Goal: Task Accomplishment & Management: Manage account settings

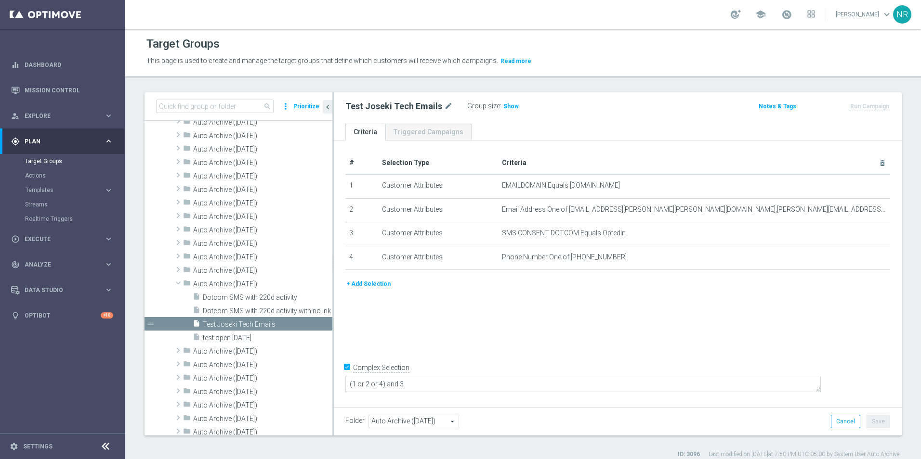
drag, startPoint x: 141, startPoint y: 108, endPoint x: 148, endPoint y: 108, distance: 7.2
click at [141, 108] on div "search more_vert Prioritize Archived Groups create_new_folder" at bounding box center [523, 275] width 796 height 366
drag, startPoint x: 170, startPoint y: 103, endPoint x: 191, endPoint y: 110, distance: 21.9
click at [170, 104] on input at bounding box center [215, 106] width 118 height 13
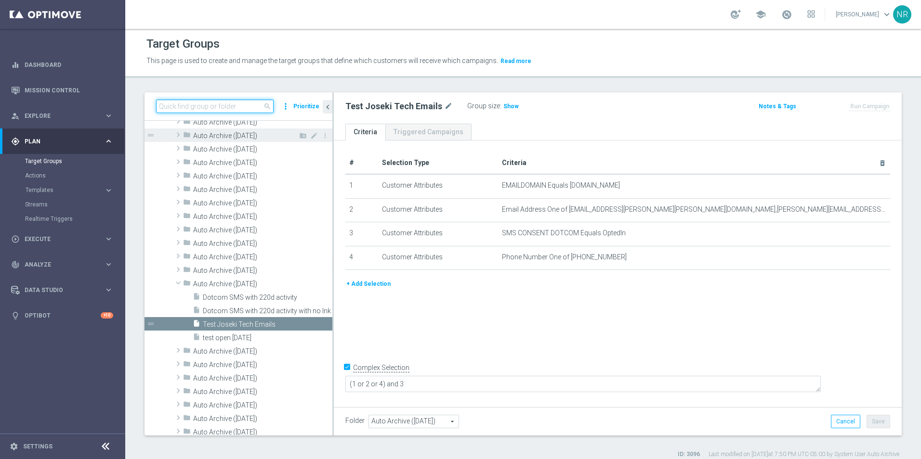
paste input "Ops Test 2025"
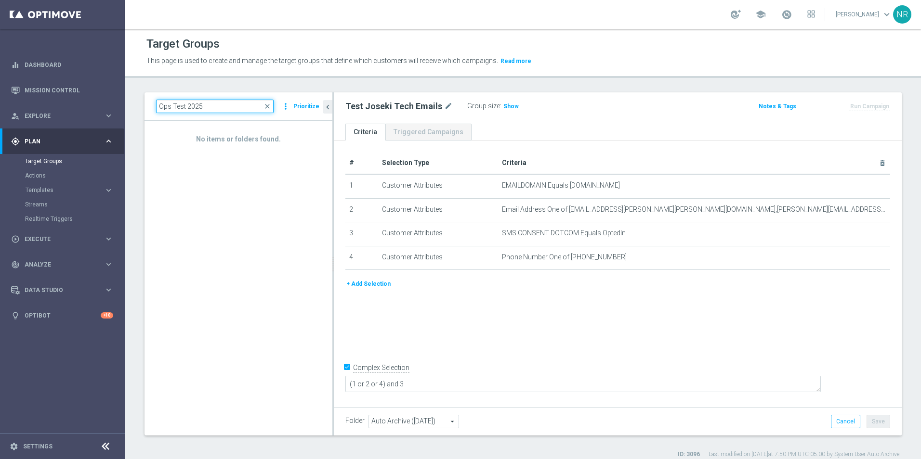
type input "Ops Test 202"
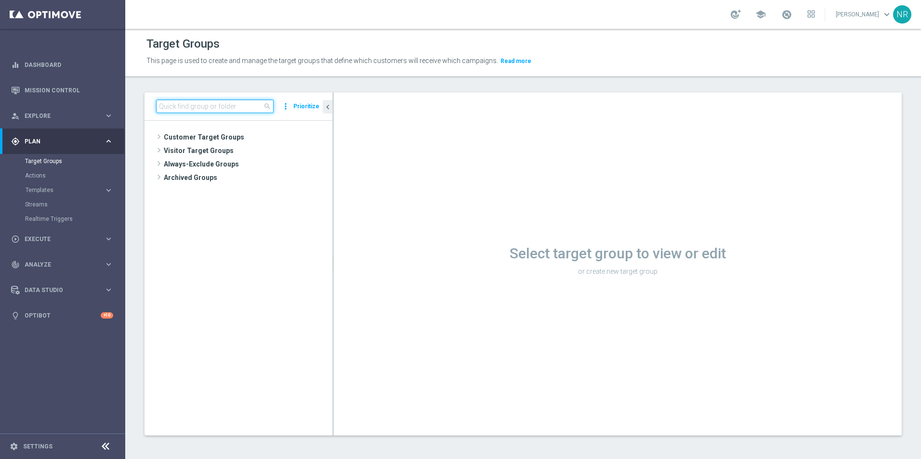
click at [225, 108] on input at bounding box center [215, 106] width 118 height 13
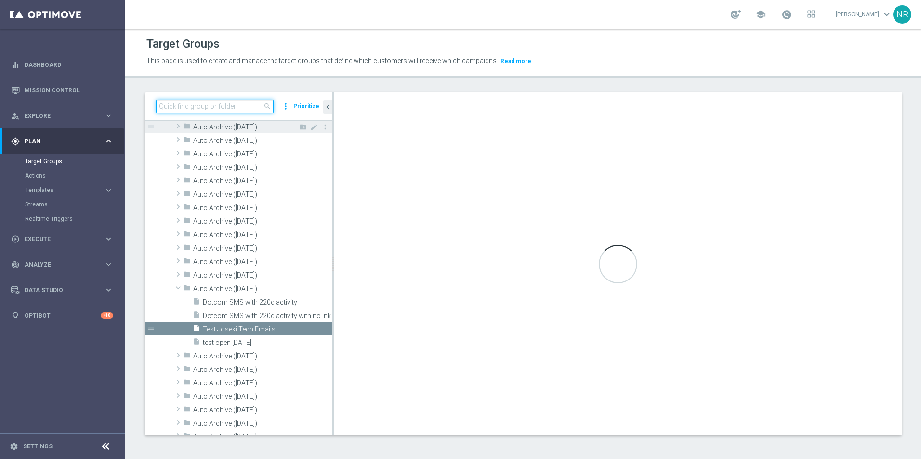
paste input "Ops Test 2025"
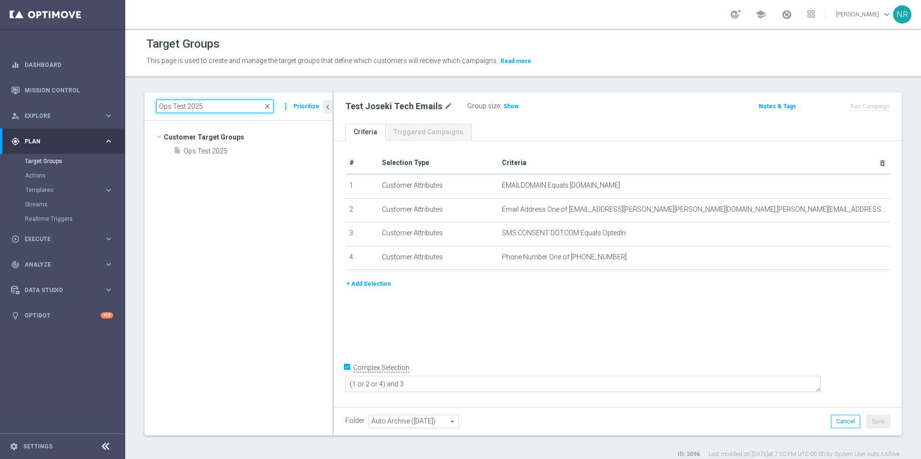
scroll to position [0, 0]
type input "Ops Test 2025"
click at [235, 156] on div "insert_drive_file Ops Test 2025" at bounding box center [241, 150] width 136 height 13
type input "Select"
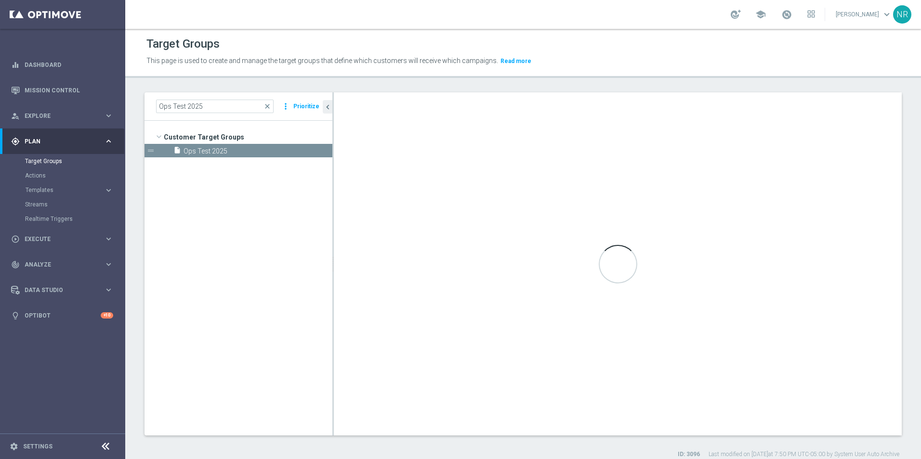
checkbox input "false"
type input "Customer Target Groups"
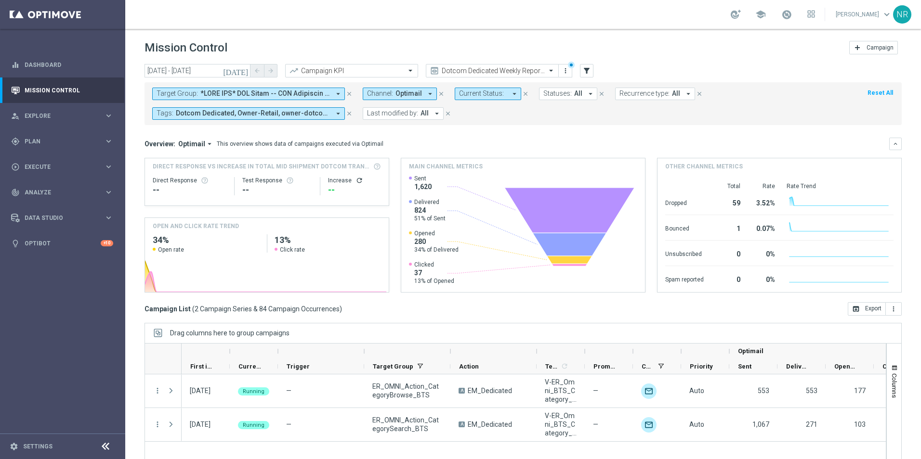
scroll to position [41, 0]
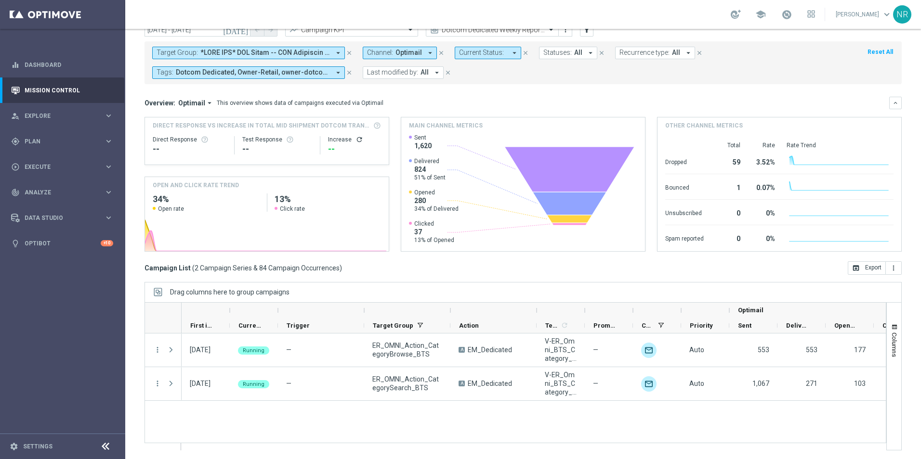
click at [341, 52] on icon "arrow_drop_down" at bounding box center [338, 53] width 9 height 9
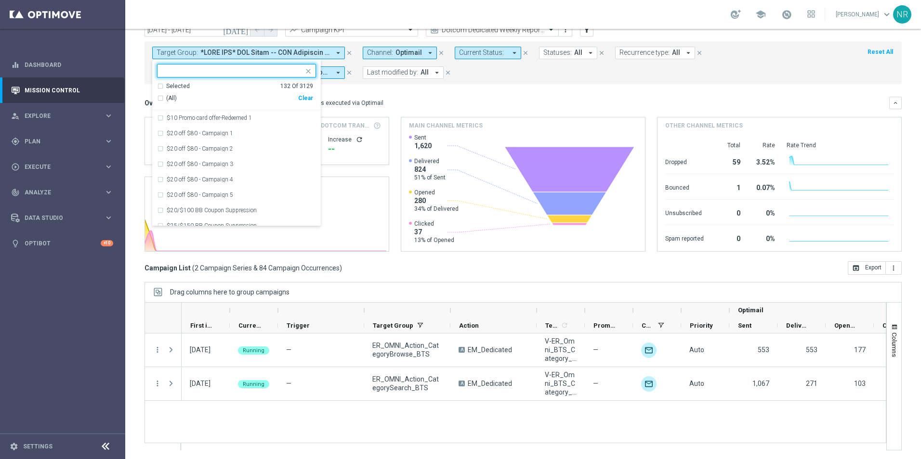
click at [0, 0] on div "Clear" at bounding box center [0, 0] width 0 height 0
click at [245, 72] on input "text" at bounding box center [232, 71] width 141 height 8
paste input "Ops Test 2025"
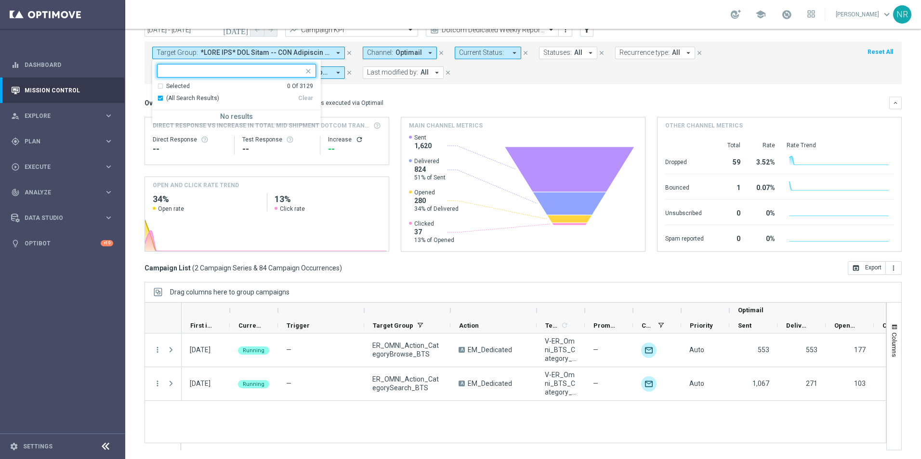
type input "Ops Test 2025"
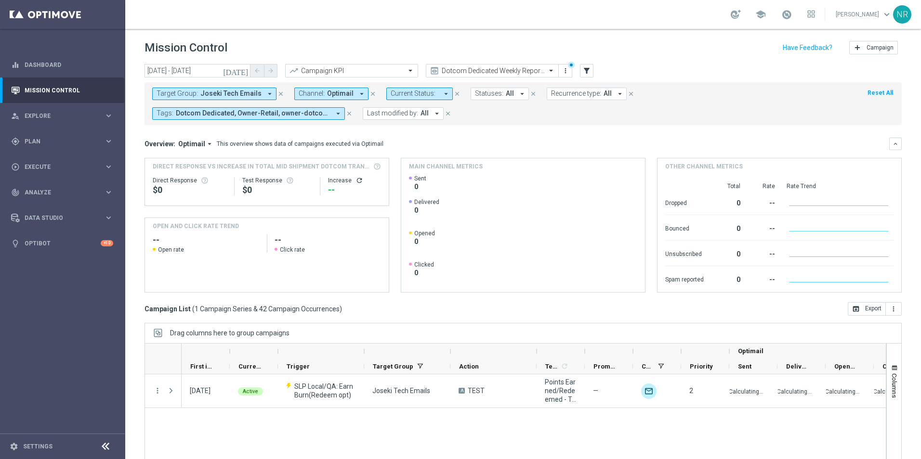
click at [234, 92] on span "Joseki Tech Emails" at bounding box center [230, 94] width 61 height 8
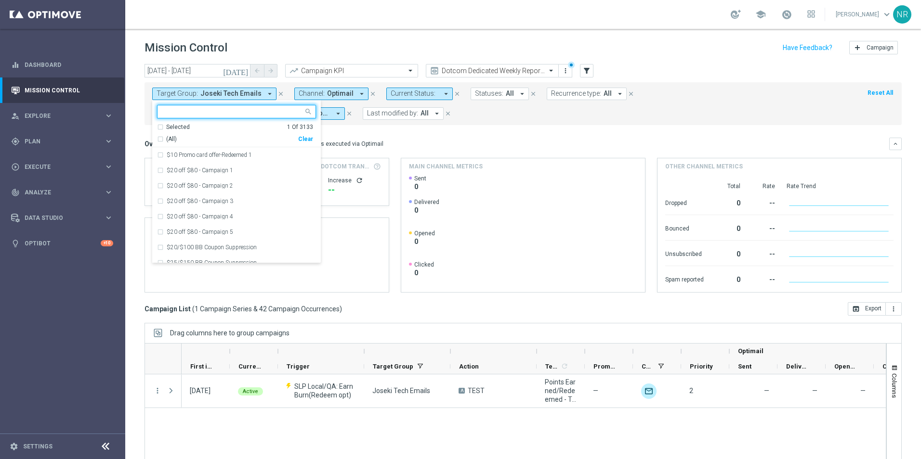
click at [315, 140] on div "Selected 1 Of 3133 (All) Clear" at bounding box center [236, 135] width 169 height 25
click at [0, 0] on div "Clear" at bounding box center [0, 0] width 0 height 0
click at [210, 107] on div at bounding box center [230, 111] width 146 height 12
paste input "Ops Test 2025"
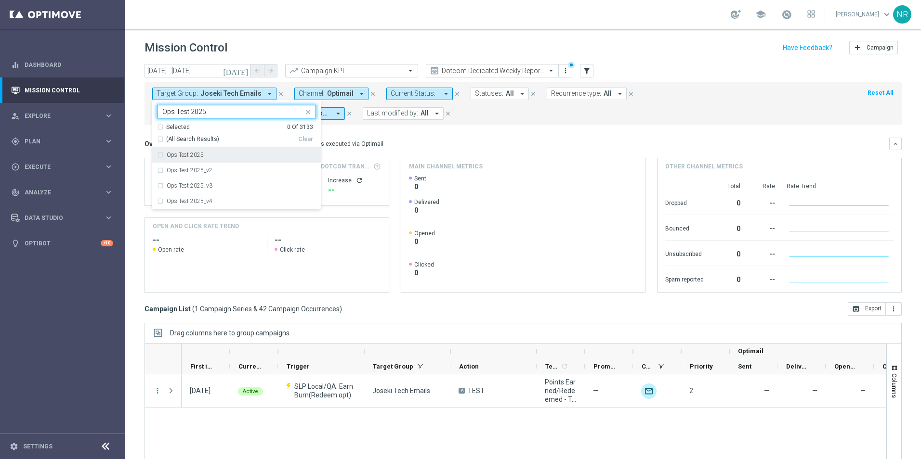
click at [207, 154] on div "Ops Test 2025" at bounding box center [241, 155] width 149 height 6
type input "Ops Test 2025"
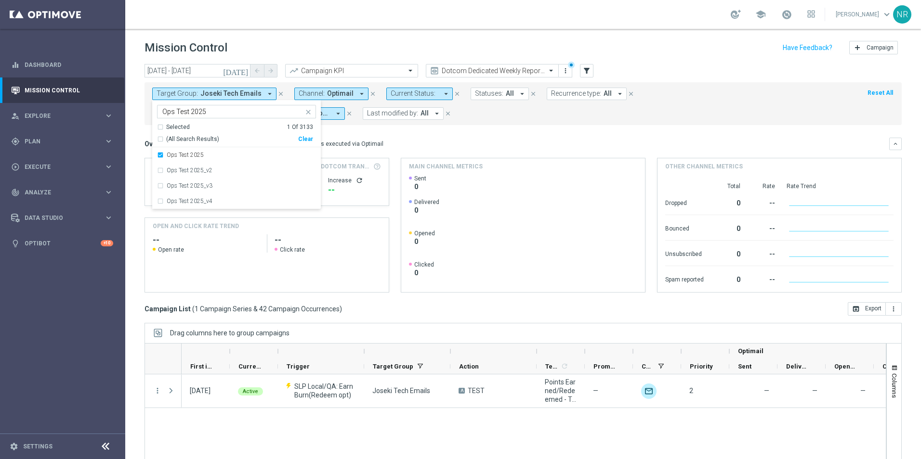
click at [415, 125] on mini-dashboard "Overview: Optimail arrow_drop_down This overview shows data of campaigns execut…" at bounding box center [522, 213] width 757 height 177
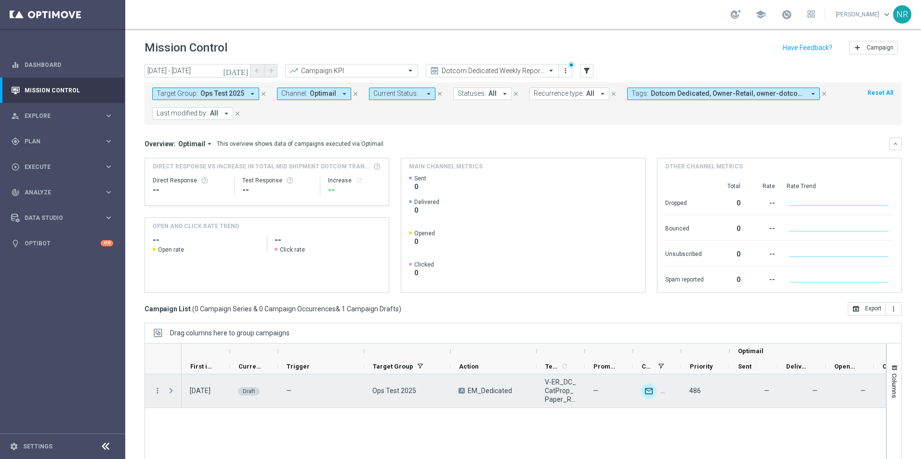
click at [171, 391] on span at bounding box center [171, 391] width 9 height 8
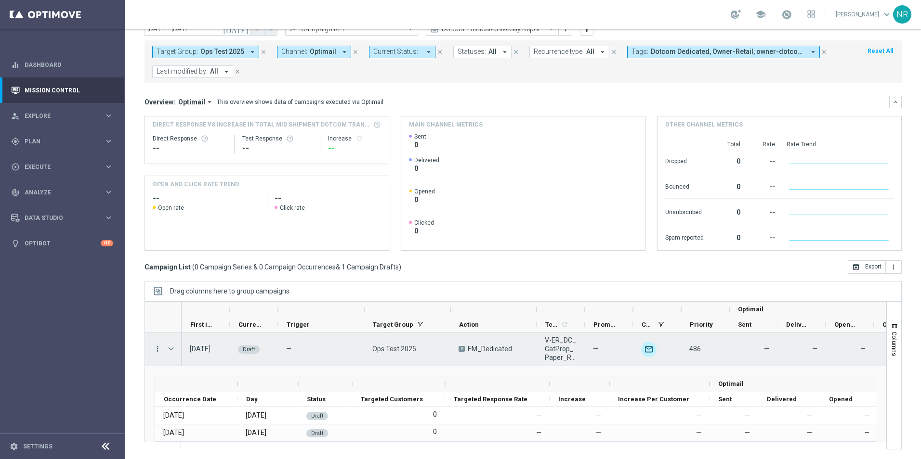
click at [159, 345] on icon "more_vert" at bounding box center [157, 349] width 9 height 9
click at [193, 353] on span "Campaign Details" at bounding box center [200, 355] width 49 height 7
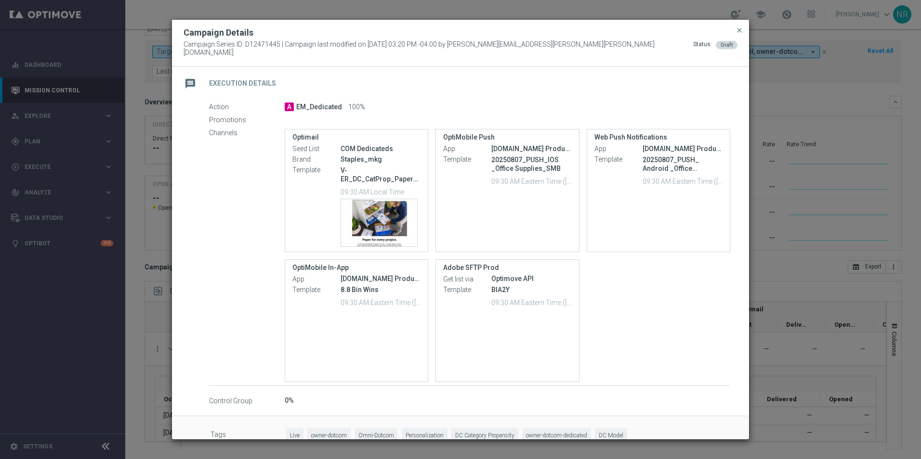
scroll to position [165, 0]
click at [737, 34] on span "close" at bounding box center [739, 30] width 8 height 8
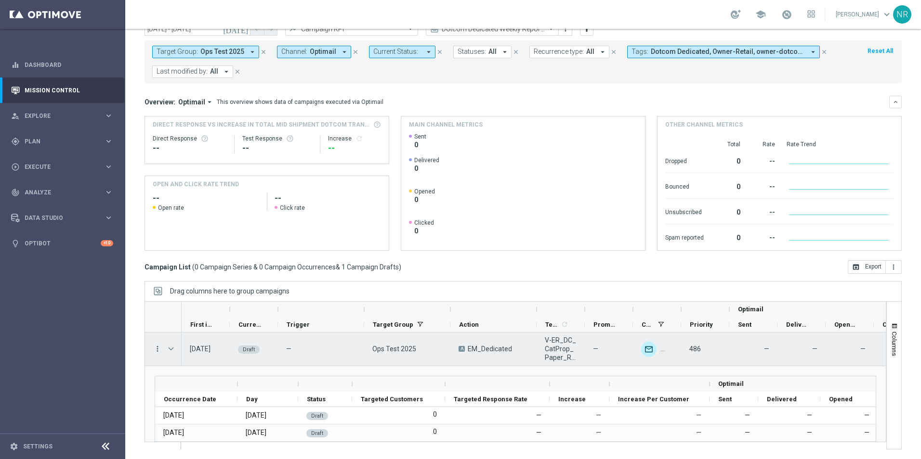
click at [156, 347] on icon "more_vert" at bounding box center [157, 349] width 9 height 9
click at [188, 358] on span "Campaign Details" at bounding box center [200, 355] width 49 height 7
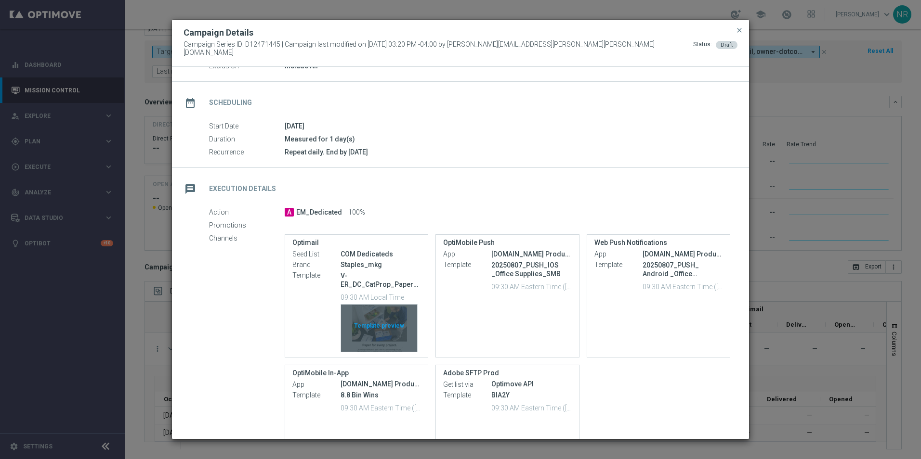
scroll to position [16, 0]
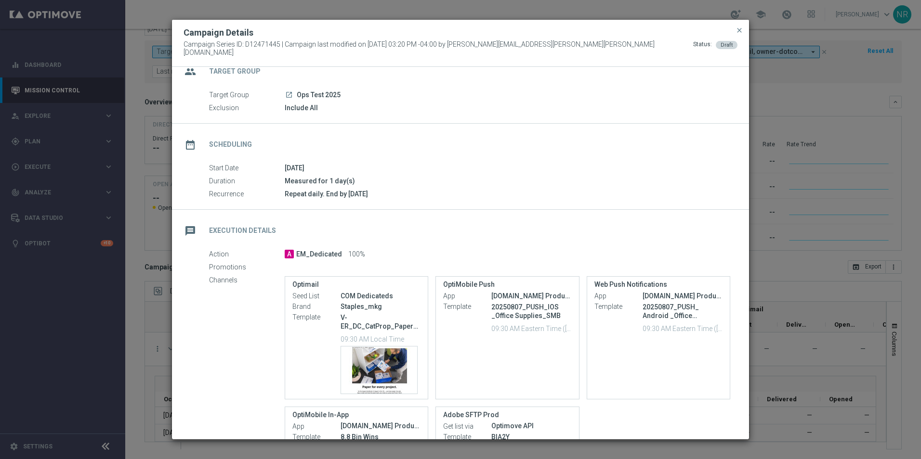
click at [236, 369] on div "Channels Optimail Seed List COM Dedicateds Brand Staples_mkg Template V-ER_DC_C…" at bounding box center [469, 403] width 521 height 256
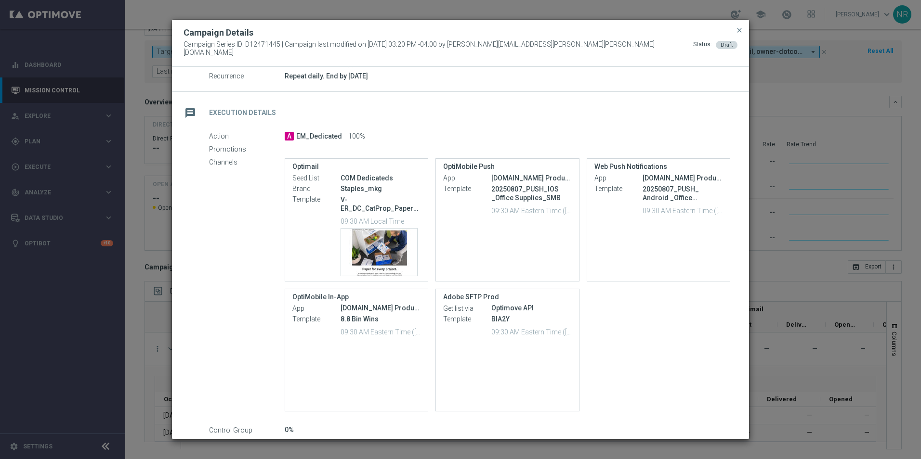
scroll to position [0, 0]
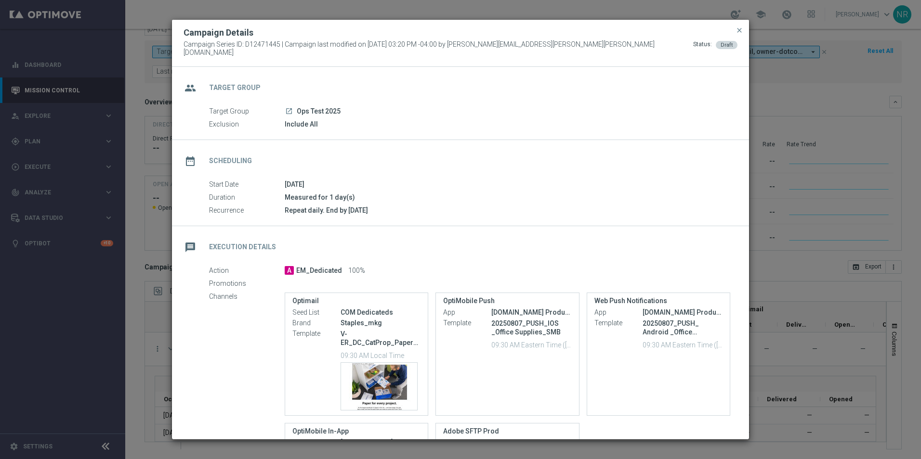
click at [197, 334] on div "Action A EM_Dedicated 100% Promotions Channels Optimail Seed List COM Dedicated…" at bounding box center [460, 418] width 577 height 305
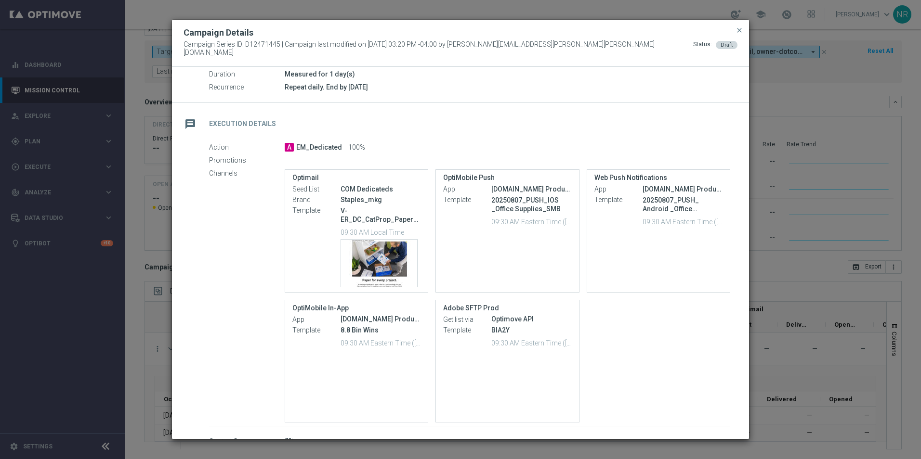
scroll to position [124, 0]
click at [238, 379] on div "Channels Optimail Seed List COM Dedicateds Brand Staples_mkg Template V-ER_DC_C…" at bounding box center [469, 296] width 521 height 256
click at [737, 34] on span "close" at bounding box center [739, 30] width 8 height 8
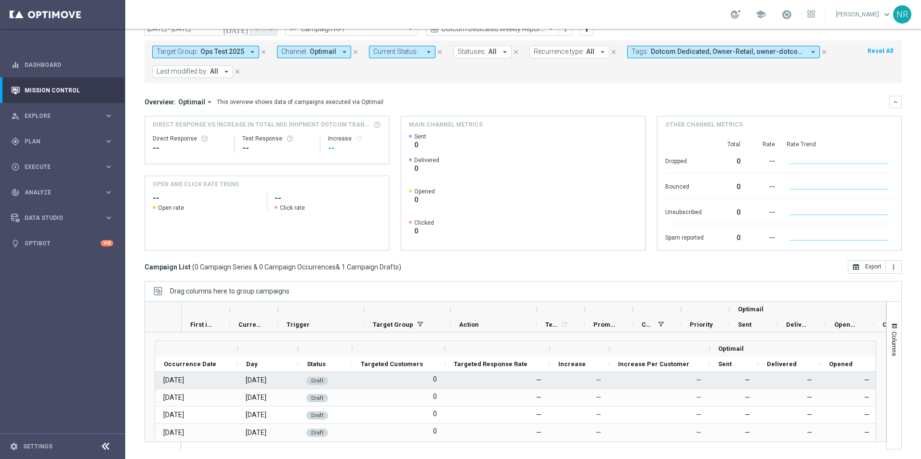
scroll to position [48, 0]
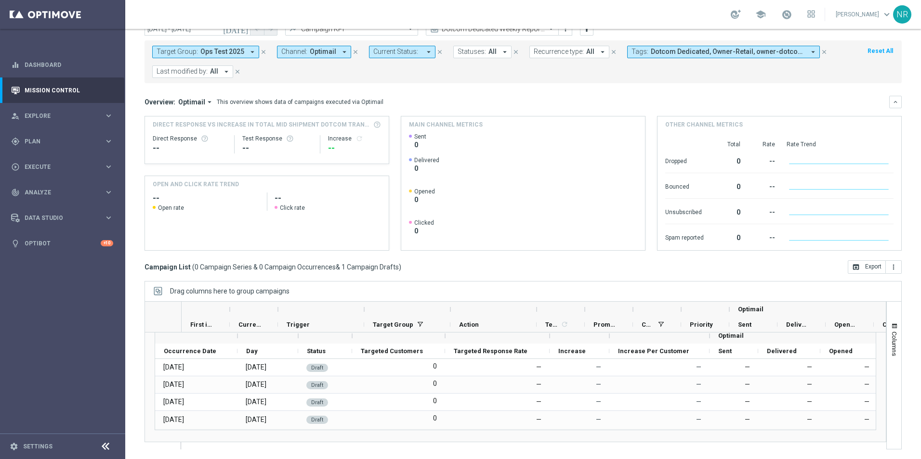
click at [133, 251] on div "today 15 Sep 2025 - 26 Oct 2025 arrow_back arrow_forward Campaign KPI trending_…" at bounding box center [523, 215] width 796 height 387
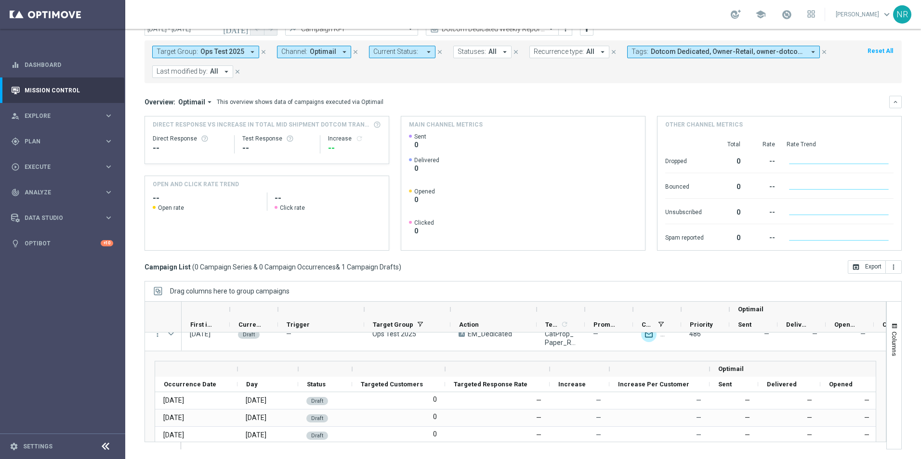
scroll to position [0, 0]
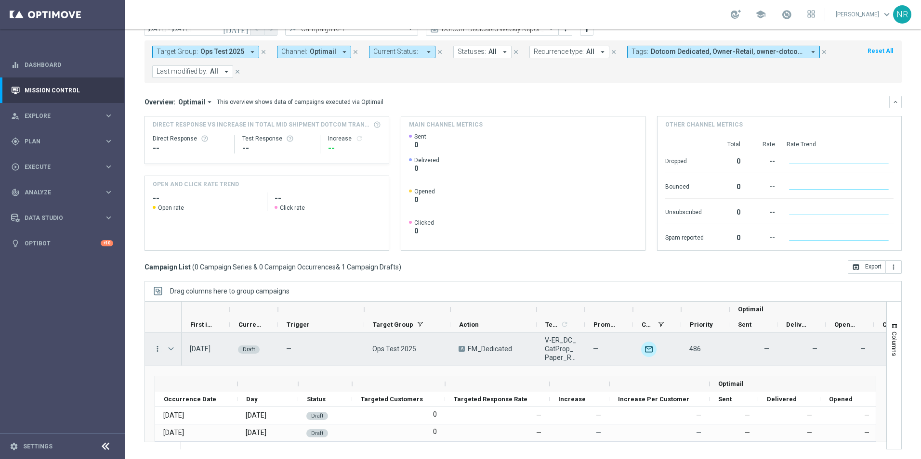
click at [154, 346] on icon "more_vert" at bounding box center [157, 349] width 9 height 9
click at [197, 354] on span "Campaign Details" at bounding box center [200, 355] width 49 height 7
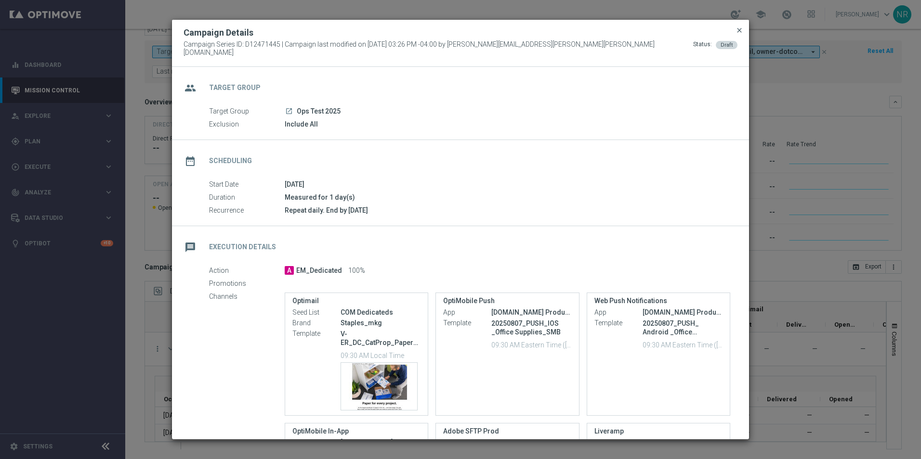
click at [736, 31] on span "close" at bounding box center [739, 30] width 8 height 8
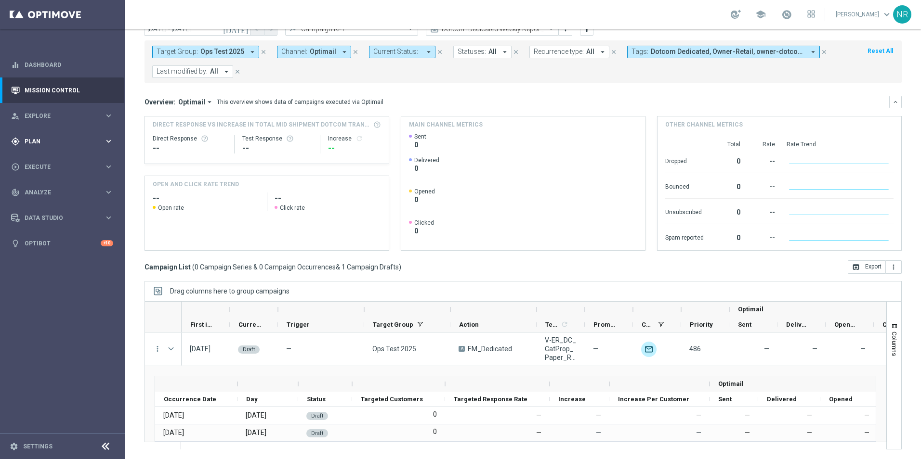
click at [71, 134] on div "gps_fixed Plan keyboard_arrow_right" at bounding box center [62, 142] width 124 height 26
click at [41, 235] on div "play_circle_outline Execute" at bounding box center [57, 239] width 93 height 9
click at [58, 186] on link "Campaign Builder" at bounding box center [62, 187] width 75 height 8
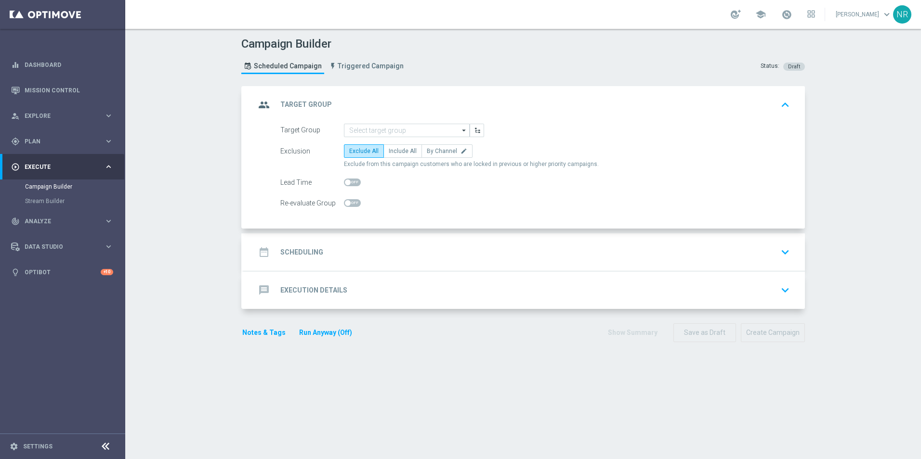
click at [523, 292] on div "message Execution Details keyboard_arrow_down" at bounding box center [524, 290] width 538 height 18
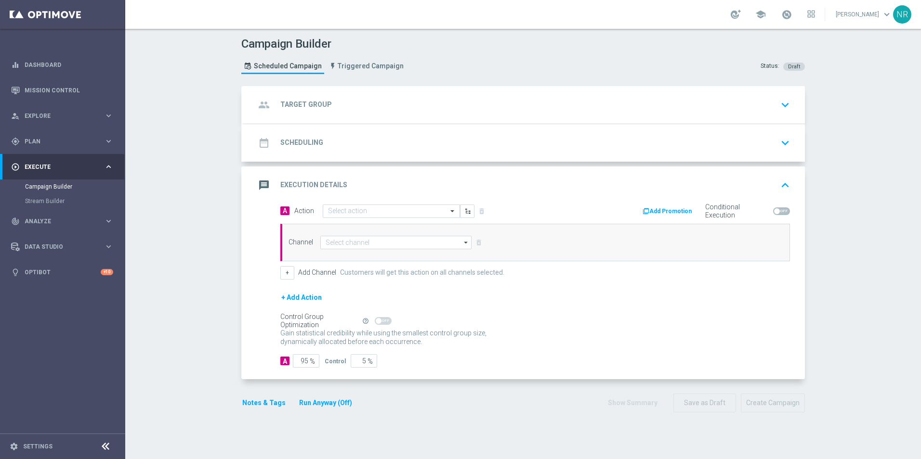
click at [218, 228] on div "Campaign Builder Scheduled Campaign Triggered Campaign Status: Draft group Targ…" at bounding box center [523, 244] width 796 height 431
click at [51, 86] on link "Mission Control" at bounding box center [69, 91] width 89 height 26
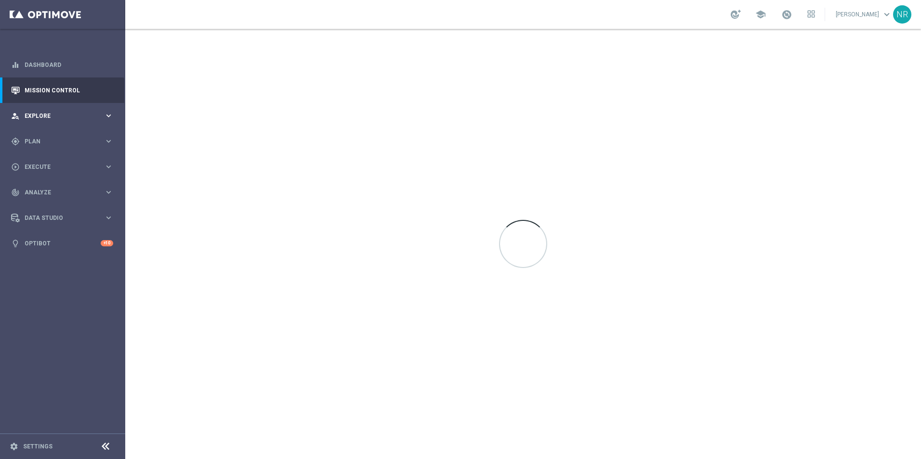
click at [50, 121] on div "person_search Explore keyboard_arrow_right" at bounding box center [62, 116] width 124 height 26
click at [50, 142] on div "Customer Explorer" at bounding box center [74, 136] width 99 height 14
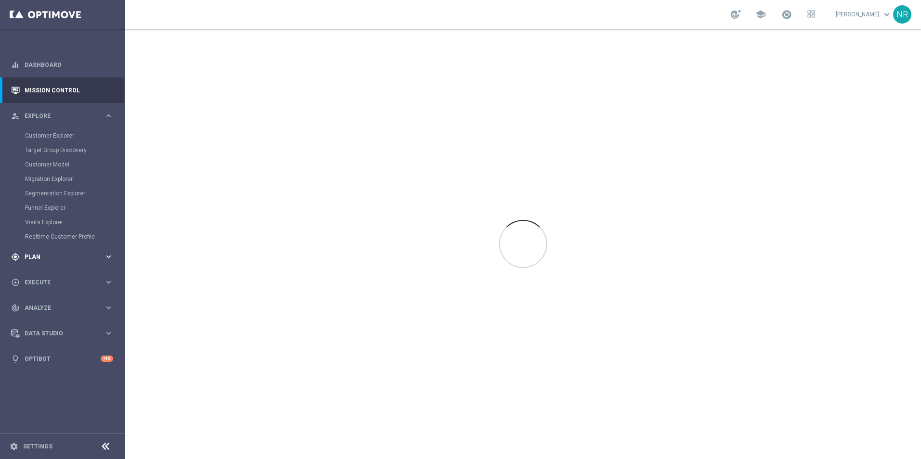
click at [51, 252] on div "gps_fixed Plan keyboard_arrow_right" at bounding box center [62, 257] width 124 height 26
click at [44, 159] on link "Target Groups" at bounding box center [62, 161] width 75 height 8
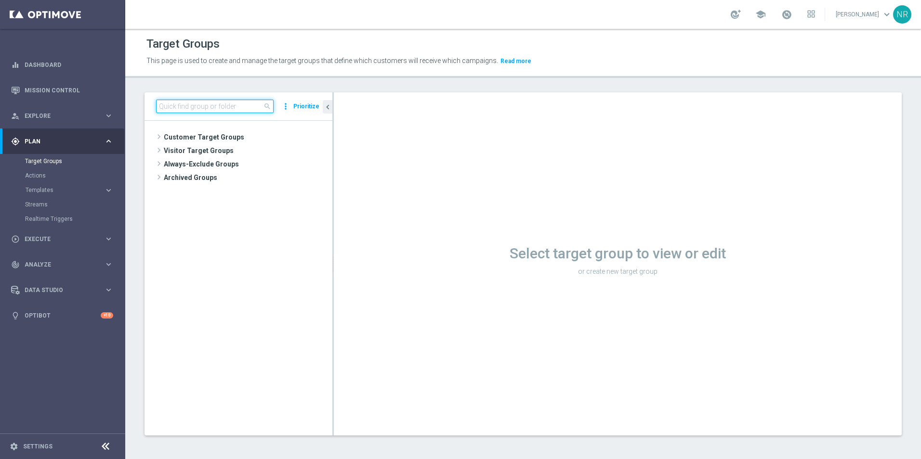
click at [200, 104] on input at bounding box center [215, 106] width 118 height 13
paste input "Ops Test 2025_v3"
type input "Ops Test 2025_v3"
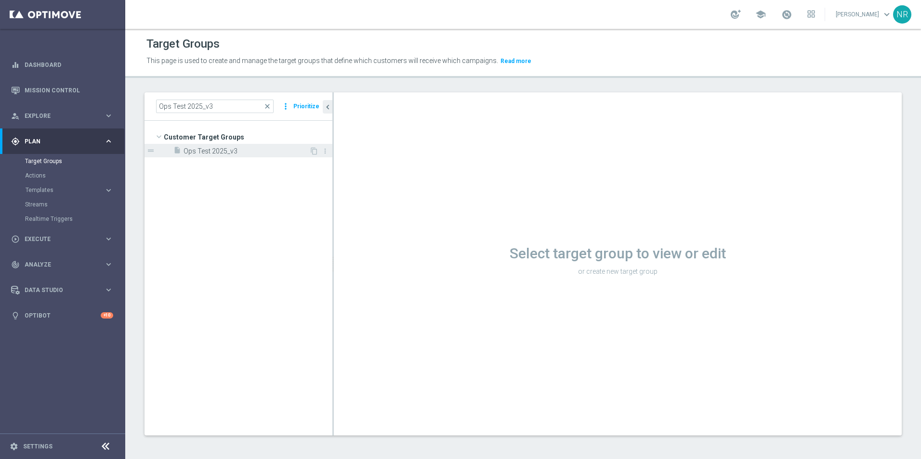
click at [309, 150] on div "content_copy more_vert" at bounding box center [319, 152] width 21 height 10
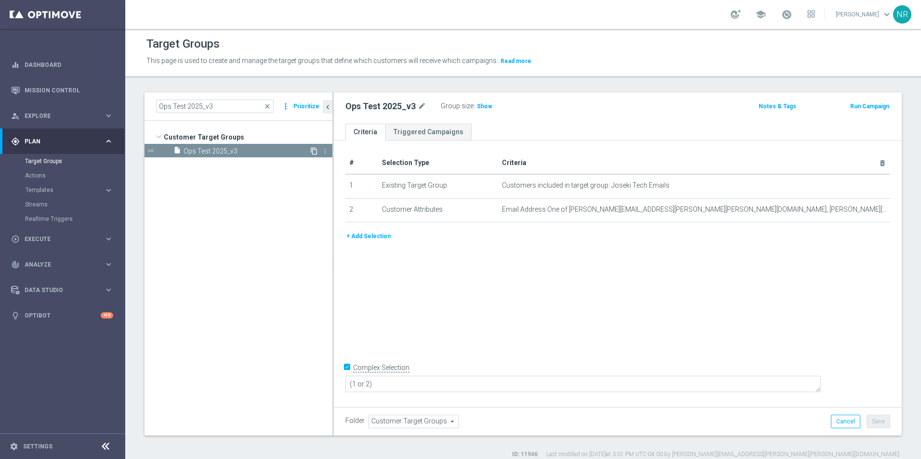
click at [314, 151] on icon "content_copy" at bounding box center [314, 151] width 8 height 8
click at [289, 151] on span "Copy of Ops Test 2025_v3" at bounding box center [246, 151] width 126 height 8
click at [314, 152] on icon "content_copy" at bounding box center [314, 151] width 8 height 8
click at [266, 158] on div "insert_drive_file Copy of Ops Test 2025_v3" at bounding box center [241, 163] width 136 height 13
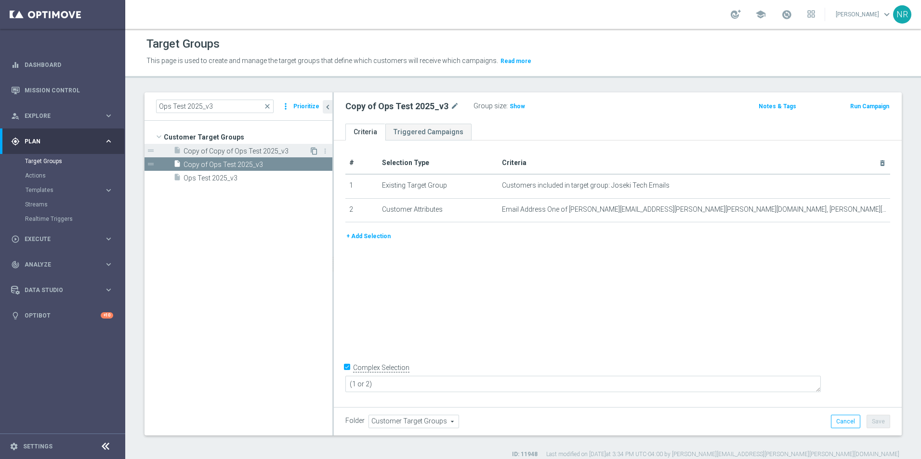
click at [313, 153] on icon "content_copy" at bounding box center [314, 151] width 8 height 8
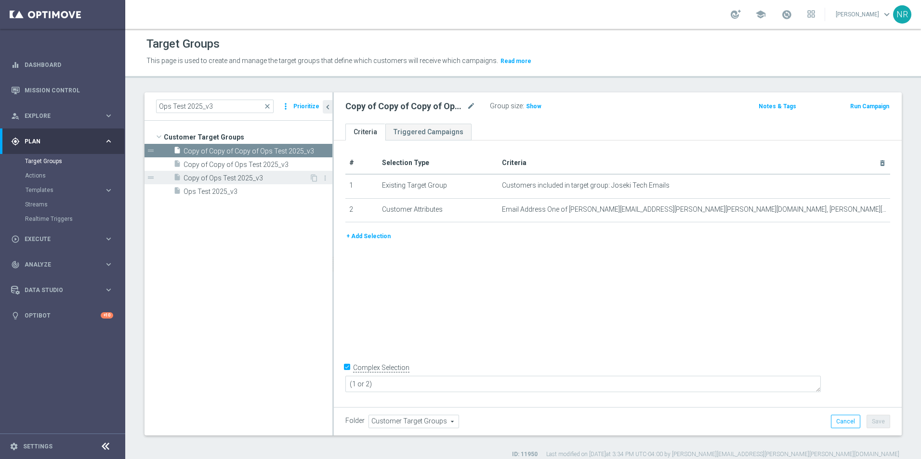
click at [284, 177] on span "Copy of Ops Test 2025_v3" at bounding box center [246, 178] width 126 height 8
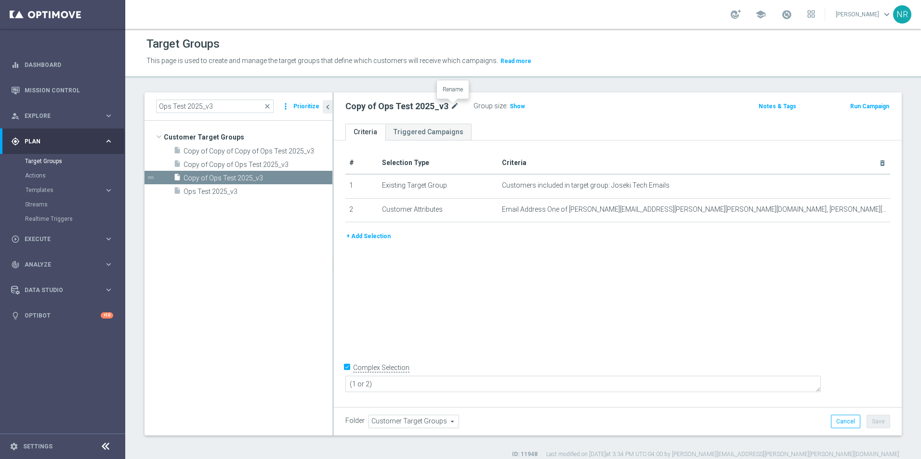
click at [454, 107] on icon "mode_edit" at bounding box center [454, 107] width 9 height 12
click at [395, 111] on input "Copy of Ops Test 2025_v3" at bounding box center [410, 107] width 130 height 13
drag, startPoint x: 373, startPoint y: 109, endPoint x: 338, endPoint y: 109, distance: 35.6
click at [338, 109] on div "Copy of Ops Test 2025_v3 Group size : Show Notes & Tags Run Campaign" at bounding box center [618, 107] width 568 height 31
drag, startPoint x: 418, startPoint y: 106, endPoint x: 399, endPoint y: 108, distance: 18.8
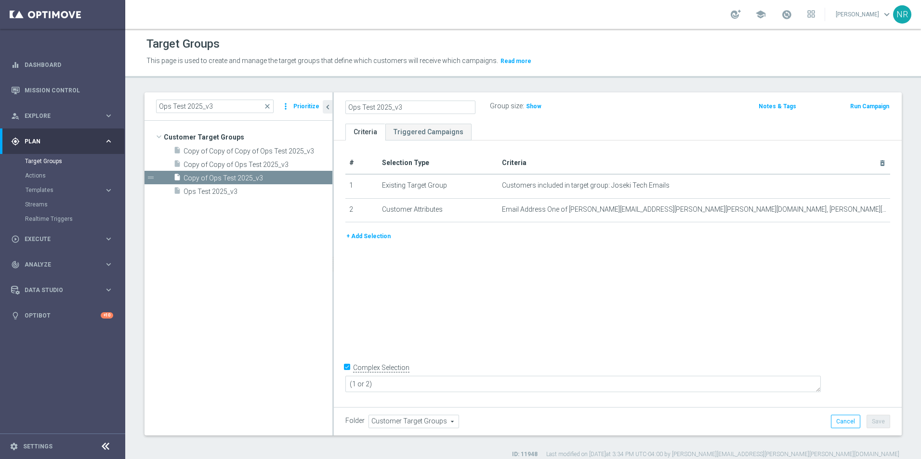
click at [399, 108] on input "Ops Test 2025_v3" at bounding box center [410, 107] width 130 height 13
type input "Ops Test 2025_v5"
click at [745, 310] on div "# Selection Type Criteria delete_forever 1 Existing Target Group Customers incl…" at bounding box center [618, 273] width 568 height 264
click at [874, 416] on button "Save" at bounding box center [878, 421] width 24 height 13
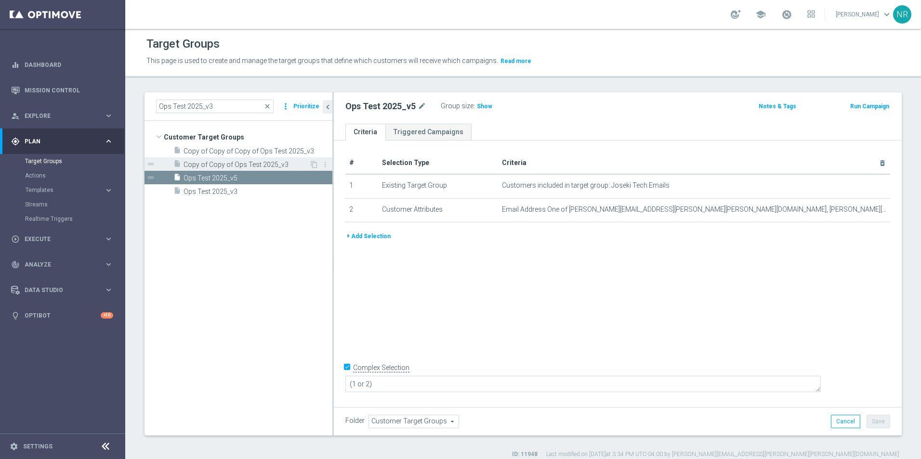
click at [261, 165] on span "Copy of Copy of Ops Test 2025_v3" at bounding box center [246, 165] width 126 height 8
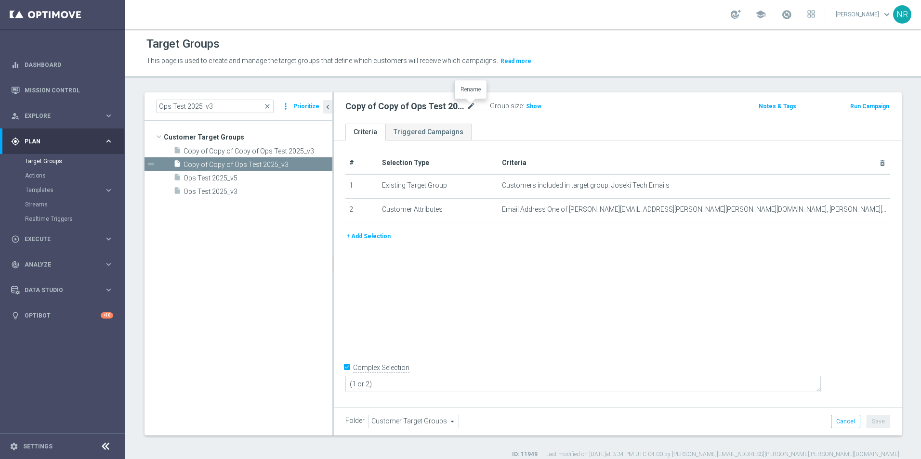
click at [473, 108] on icon "mode_edit" at bounding box center [471, 107] width 9 height 12
click at [383, 110] on input "Copy of Copy of Ops Test 2025_v3" at bounding box center [410, 107] width 130 height 13
drag, startPoint x: 396, startPoint y: 106, endPoint x: 345, endPoint y: 111, distance: 51.3
click at [345, 111] on input "Copy of Copy of Ops Test 2025_v3" at bounding box center [410, 107] width 130 height 13
click at [431, 108] on input "Ops Test 2025_v3" at bounding box center [410, 107] width 130 height 13
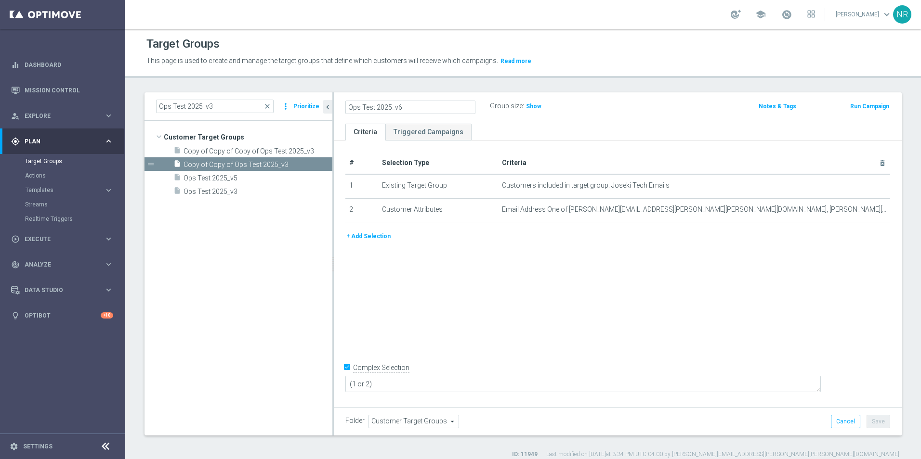
type input "Ops Test 2025_v6"
click at [744, 300] on div "# Selection Type Criteria delete_forever 1 Existing Target Group Customers incl…" at bounding box center [618, 273] width 568 height 264
click at [866, 421] on button "Save" at bounding box center [878, 421] width 24 height 13
click at [482, 105] on span "Show" at bounding box center [484, 106] width 15 height 7
click at [257, 154] on span "Copy of Copy of Copy of Ops Test 2025_v3" at bounding box center [246, 151] width 127 height 8
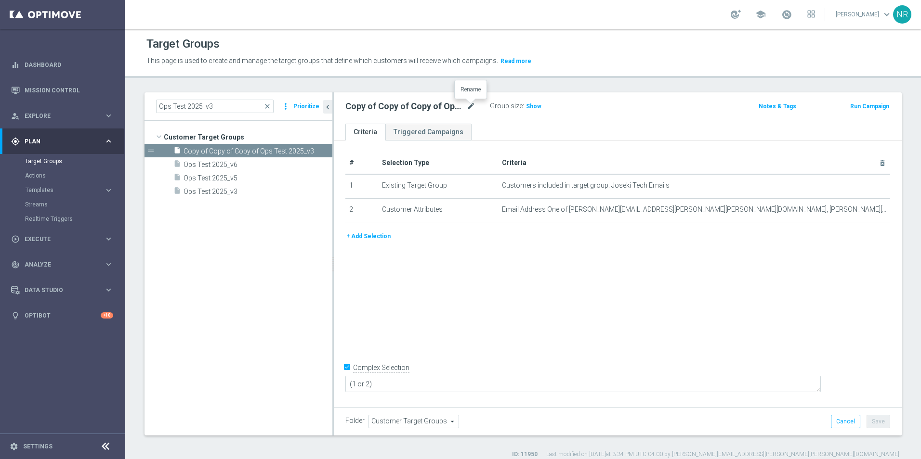
click at [472, 106] on icon "mode_edit" at bounding box center [471, 107] width 9 height 12
click at [431, 108] on input "Copy of Copy of Copy of Ops Test 2025_v3" at bounding box center [410, 107] width 130 height 13
drag, startPoint x: 420, startPoint y: 108, endPoint x: 349, endPoint y: 108, distance: 71.3
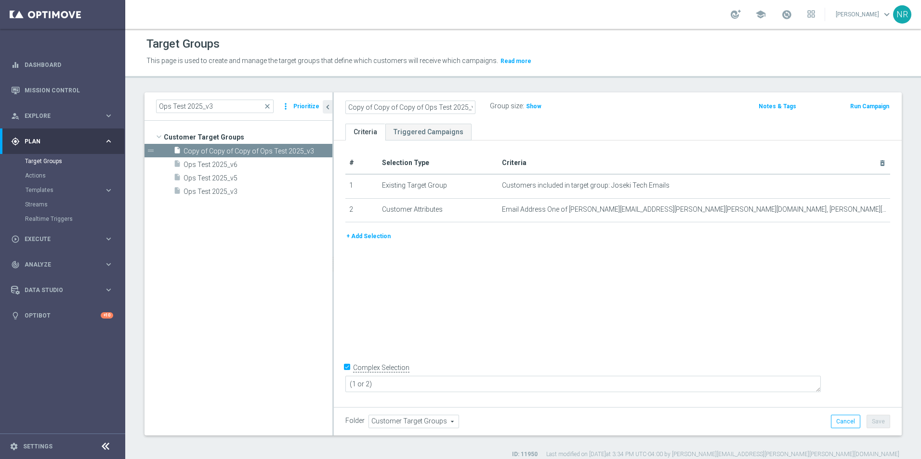
click at [349, 108] on input "Copy of Copy of Copy of Ops Test 2025_v3" at bounding box center [410, 107] width 130 height 13
click at [428, 107] on input "Ops Test 2025_v3" at bounding box center [410, 107] width 130 height 13
type input "Ops Test 2025_v7"
click at [616, 114] on div "Ops Test 2025_v7 Group size : Show" at bounding box center [524, 107] width 373 height 14
click at [869, 415] on button "Save" at bounding box center [878, 421] width 24 height 13
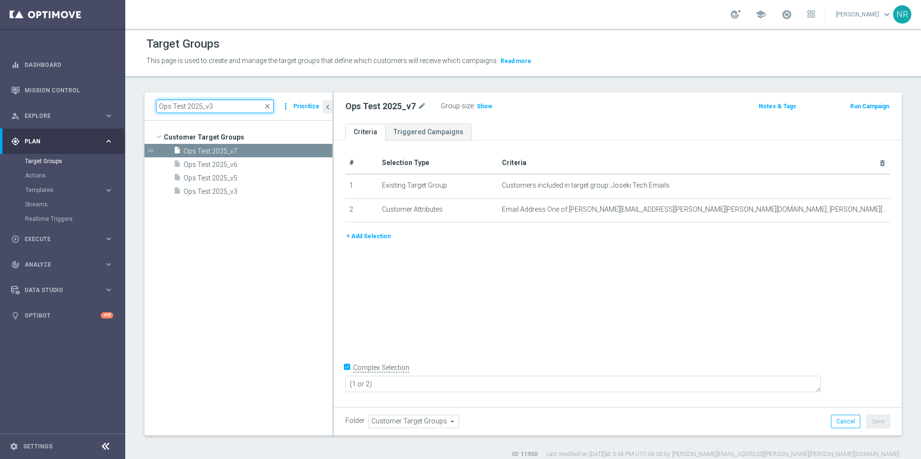
drag, startPoint x: 201, startPoint y: 105, endPoint x: 145, endPoint y: 101, distance: 56.1
click at [145, 101] on div "Ops Test 2025_v3 close more_vert Prioritize" at bounding box center [238, 106] width 188 height 28
click at [801, 339] on div "# Selection Type Criteria delete_forever 1 Existing Target Group Customers incl…" at bounding box center [618, 273] width 568 height 264
click at [518, 329] on div "# Selection Type Criteria delete_forever 1 Existing Target Group Customers incl…" at bounding box center [618, 273] width 568 height 264
click at [214, 103] on input "Ops Test 2025_v3" at bounding box center [215, 106] width 118 height 13
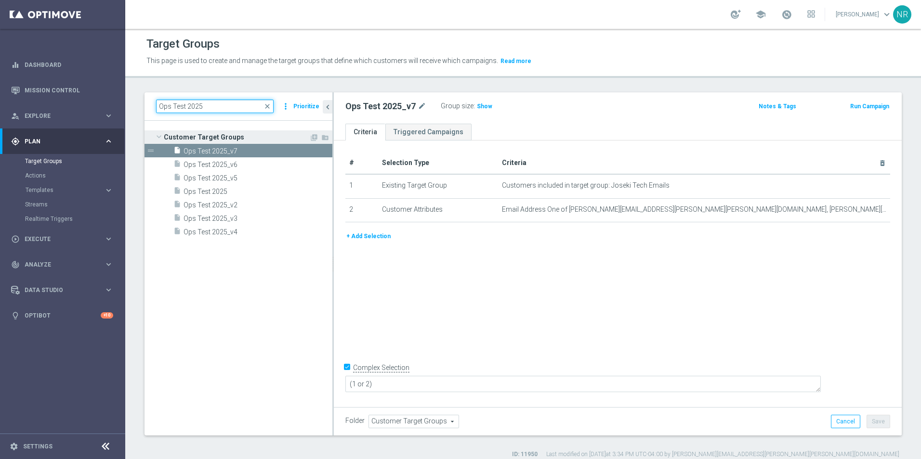
type input "Ops Test 2025"
click at [270, 105] on span "close" at bounding box center [267, 107] width 8 height 8
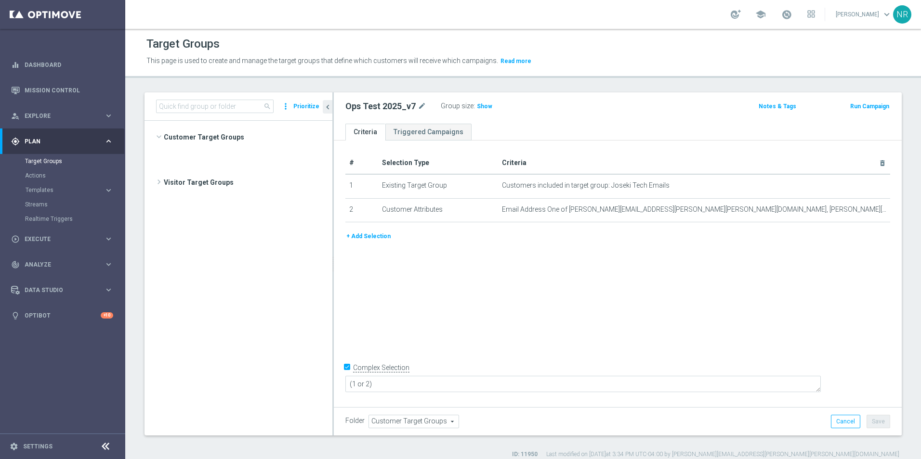
scroll to position [381, 0]
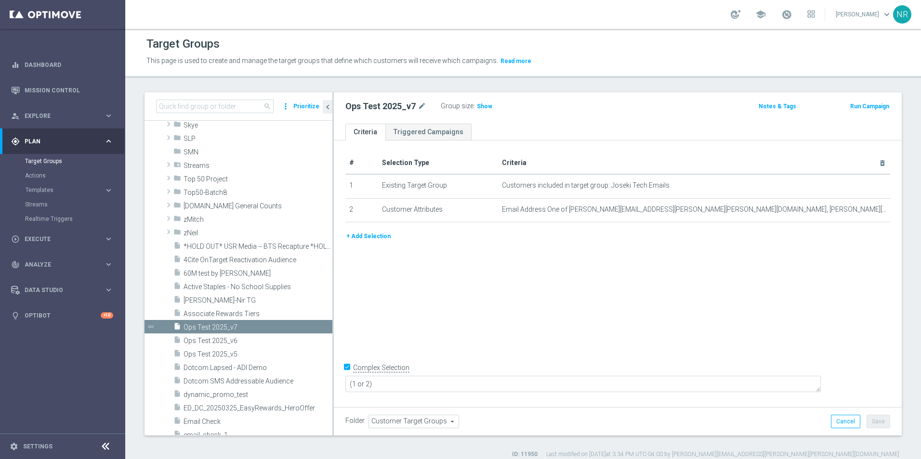
click at [516, 20] on div "school Nick Russo keyboard_arrow_down NR" at bounding box center [523, 14] width 796 height 29
click at [347, 40] on div "Target Groups" at bounding box center [522, 44] width 753 height 19
click at [146, 83] on div "Target Groups This page is used to create and manage the target groups that def…" at bounding box center [523, 244] width 796 height 431
click at [228, 109] on input at bounding box center [215, 106] width 118 height 13
paste input "Ops Test 2025"
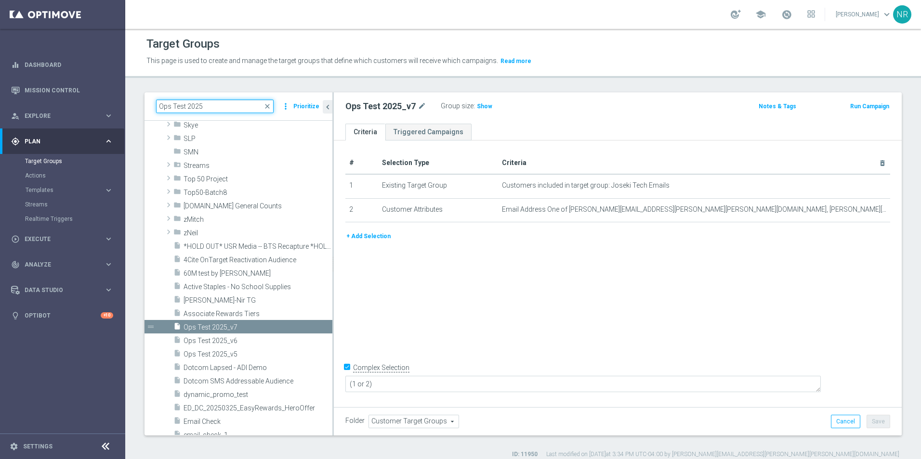
type input "Ops Test 2025"
click at [262, 75] on header "Target Groups This page is used to create and manage the target groups that def…" at bounding box center [523, 53] width 796 height 49
click at [217, 108] on input "Ops Test 2025" at bounding box center [215, 106] width 118 height 13
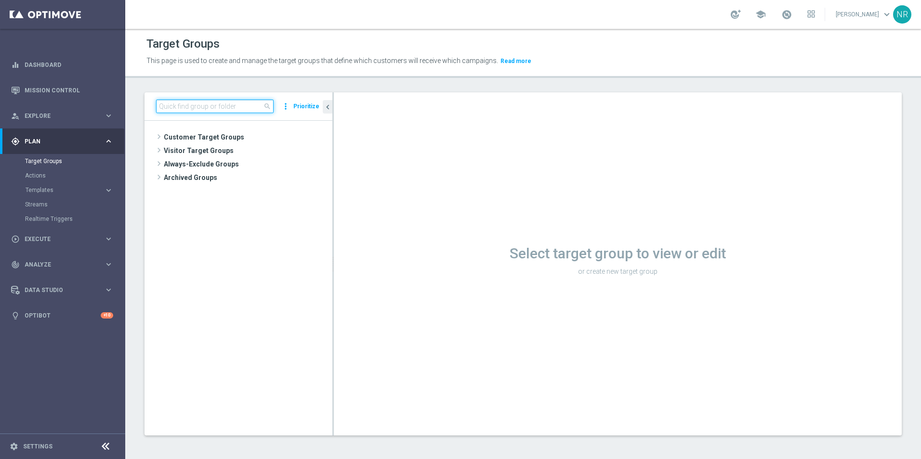
click at [213, 102] on input at bounding box center [215, 106] width 118 height 13
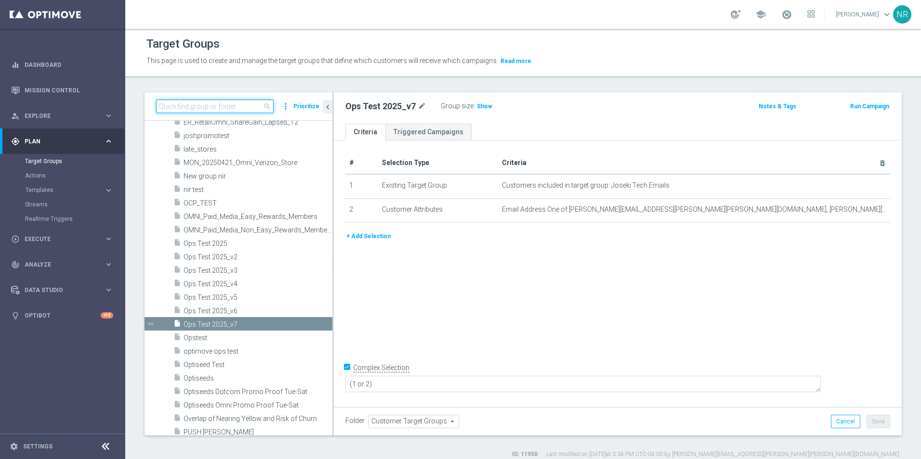
paste input "Ops Test 2025"
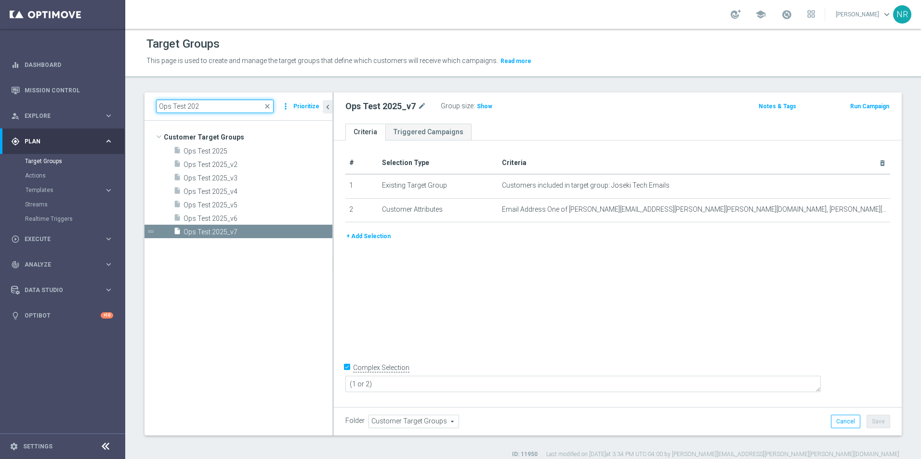
scroll to position [0, 0]
type input "Ops Test 202"
click at [312, 232] on icon "content_copy" at bounding box center [314, 232] width 8 height 8
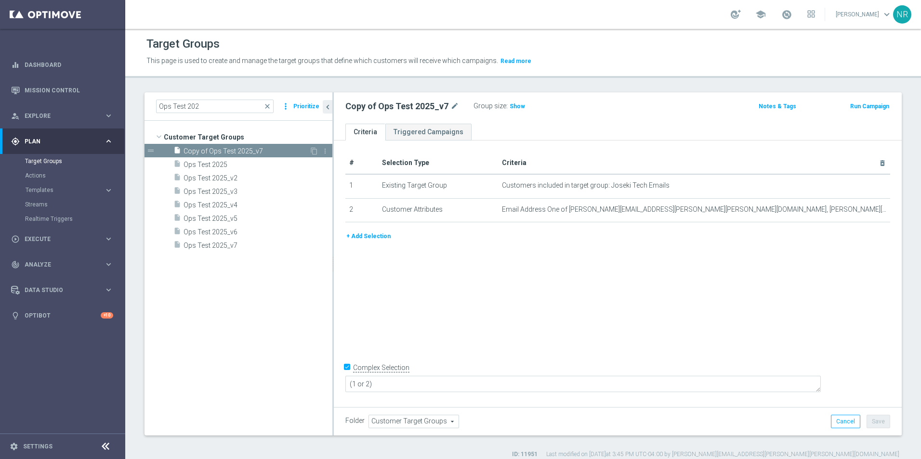
click at [313, 145] on div "drag_handle" at bounding box center [238, 150] width 188 height 13
click at [314, 152] on icon "content_copy" at bounding box center [314, 151] width 8 height 8
click at [313, 152] on icon "content_copy" at bounding box center [314, 151] width 8 height 8
click at [259, 177] on span "Copy of Ops Test 2025_v7" at bounding box center [246, 178] width 126 height 8
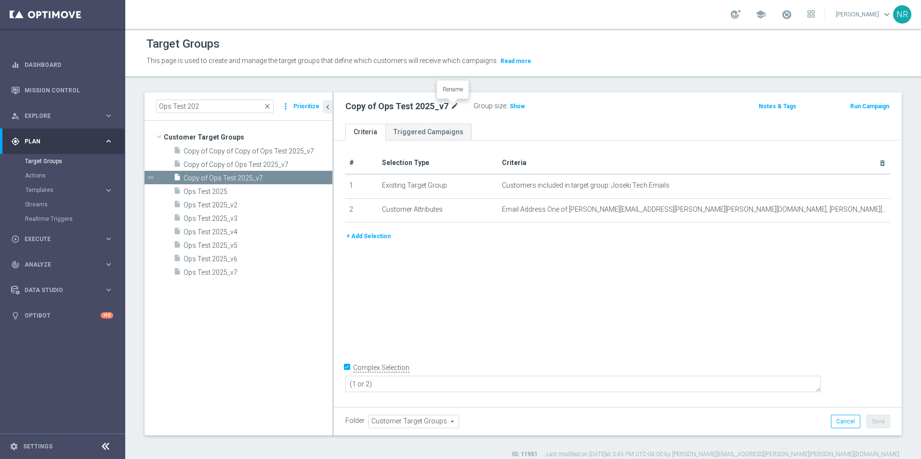
click at [456, 107] on icon "mode_edit" at bounding box center [454, 107] width 9 height 12
click at [382, 112] on input "Copy of Ops Test 2025_v7" at bounding box center [410, 107] width 130 height 13
drag, startPoint x: 372, startPoint y: 108, endPoint x: 341, endPoint y: 108, distance: 31.3
click at [341, 108] on div "Copy of Ops Test 2025_v7" at bounding box center [410, 107] width 144 height 13
click at [428, 112] on input "Ops Test 2025_v7" at bounding box center [410, 107] width 130 height 13
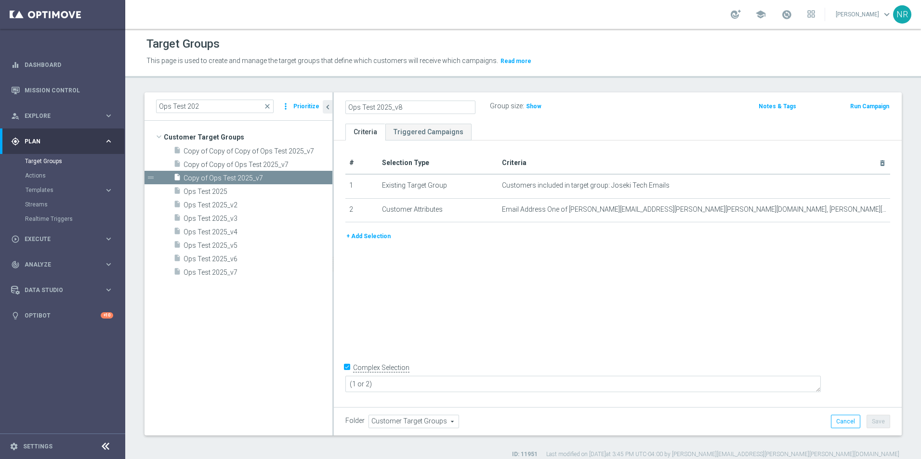
type input "Ops Test 2025_v8"
click at [608, 121] on div "Ops Test 2025_v8 Group size : Show Notes & Tags Run Campaign" at bounding box center [618, 107] width 568 height 31
click at [874, 431] on div "Folder Customer Target Groups Customer Target Groups arrow_drop_down search Can…" at bounding box center [618, 421] width 568 height 28
click at [874, 419] on button "Save" at bounding box center [878, 421] width 24 height 13
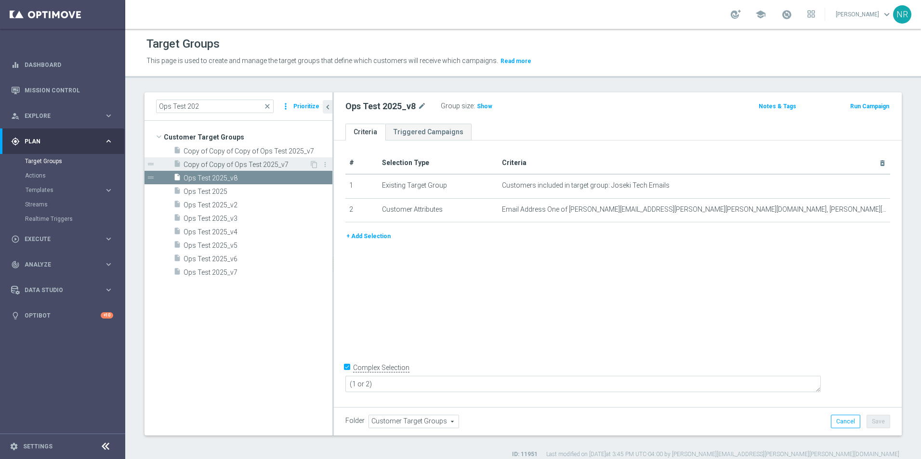
click at [292, 163] on span "Copy of Copy of Ops Test 2025_v7" at bounding box center [246, 165] width 126 height 8
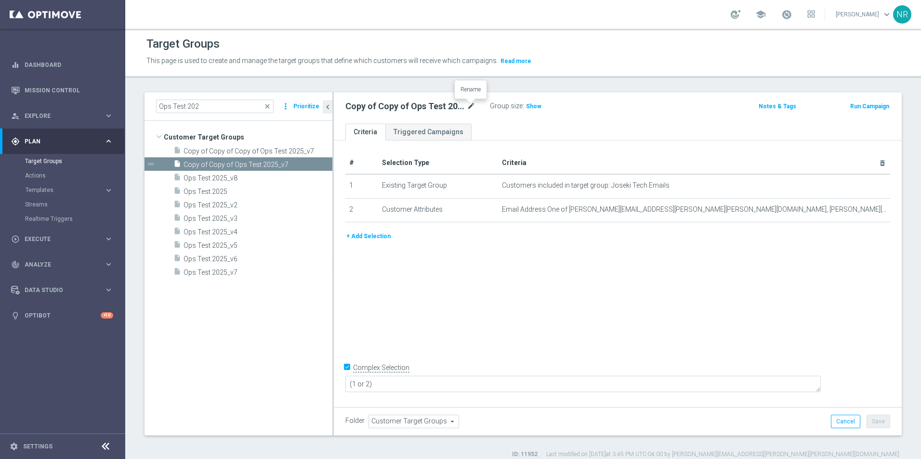
click at [471, 106] on icon "mode_edit" at bounding box center [471, 107] width 9 height 12
click at [410, 109] on input "Copy of Copy of Ops Test 2025_v7" at bounding box center [410, 107] width 130 height 13
drag, startPoint x: 396, startPoint y: 107, endPoint x: 341, endPoint y: 105, distance: 55.4
click at [341, 105] on div "Copy of Copy of Ops Test 2025_v7" at bounding box center [410, 107] width 144 height 13
click at [410, 105] on input "Ops Test 2025_v7" at bounding box center [410, 107] width 130 height 13
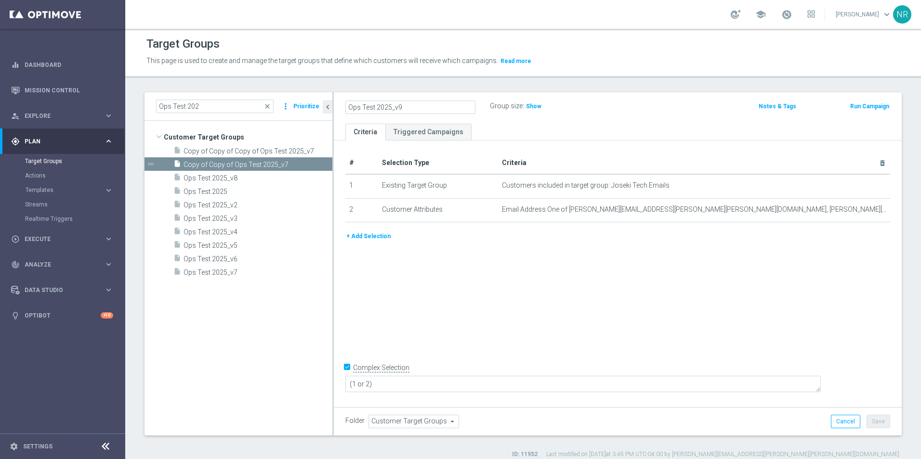
type input "Ops Test 2025_v9"
click at [641, 128] on ul "Criteria Triggered Campaigns" at bounding box center [618, 132] width 568 height 17
click at [866, 419] on button "Save" at bounding box center [878, 421] width 24 height 13
click at [254, 154] on span "Copy of Copy of Copy of Ops Test 2025_v7" at bounding box center [246, 151] width 127 height 8
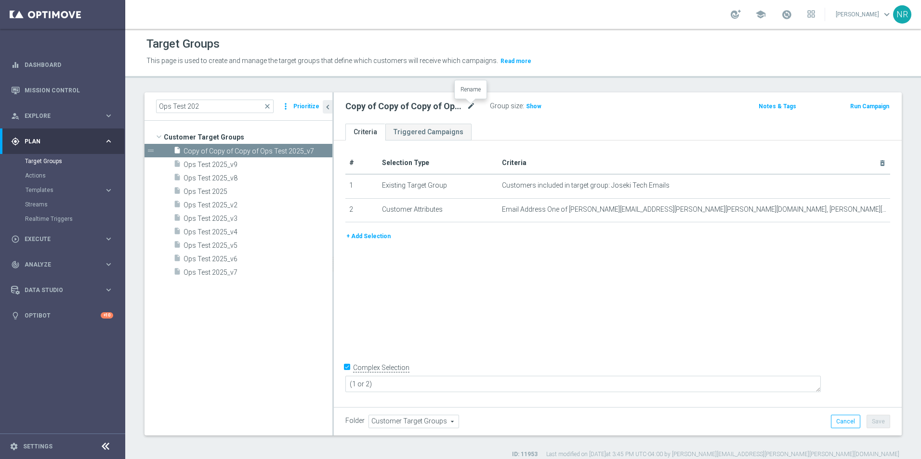
click at [468, 106] on icon "mode_edit" at bounding box center [471, 107] width 9 height 12
click at [437, 109] on input "Copy of Copy of Copy of Ops Test 2025_v7" at bounding box center [410, 107] width 130 height 13
drag, startPoint x: 419, startPoint y: 107, endPoint x: 315, endPoint y: 109, distance: 104.1
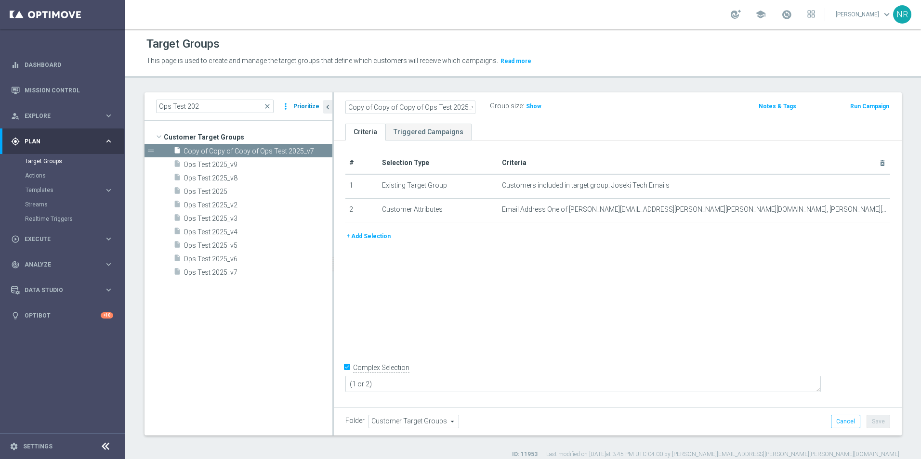
click at [315, 109] on as-split "Ops Test 202 close more_vert Prioritize Customer Target Groups library_add crea…" at bounding box center [522, 263] width 757 height 343
click at [450, 109] on input "Ops Test 2025_v7" at bounding box center [410, 107] width 130 height 13
type input "Ops Test 2025_v10"
click at [573, 108] on div "Group size : Show" at bounding box center [538, 106] width 96 height 12
click at [871, 421] on button "Save" at bounding box center [878, 421] width 24 height 13
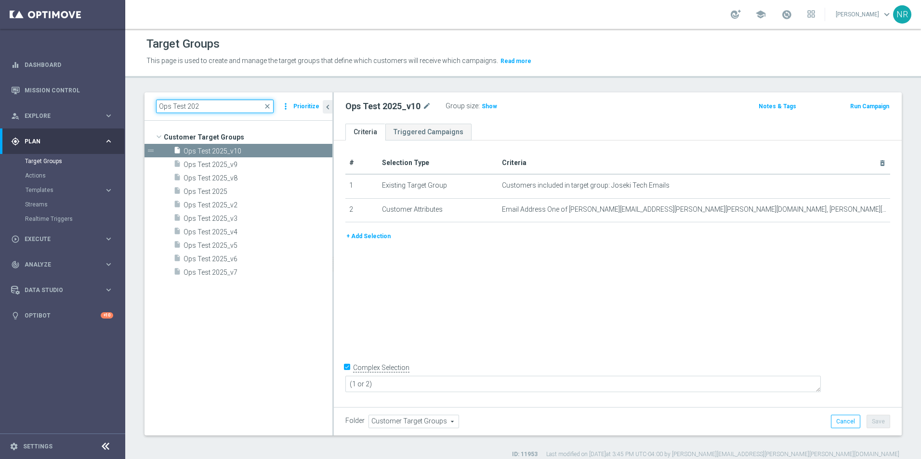
click at [237, 108] on input "Ops Test 202" at bounding box center [215, 106] width 118 height 13
click at [62, 86] on link "Mission Control" at bounding box center [69, 91] width 89 height 26
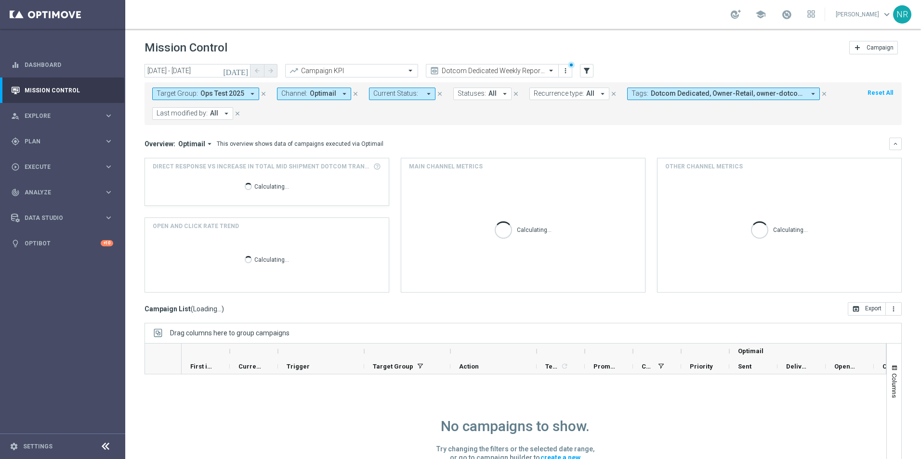
click at [225, 89] on button "Target Group: Ops Test 2025 arrow_drop_down" at bounding box center [205, 94] width 107 height 13
click at [227, 96] on span "Ops Test 2025" at bounding box center [222, 94] width 44 height 8
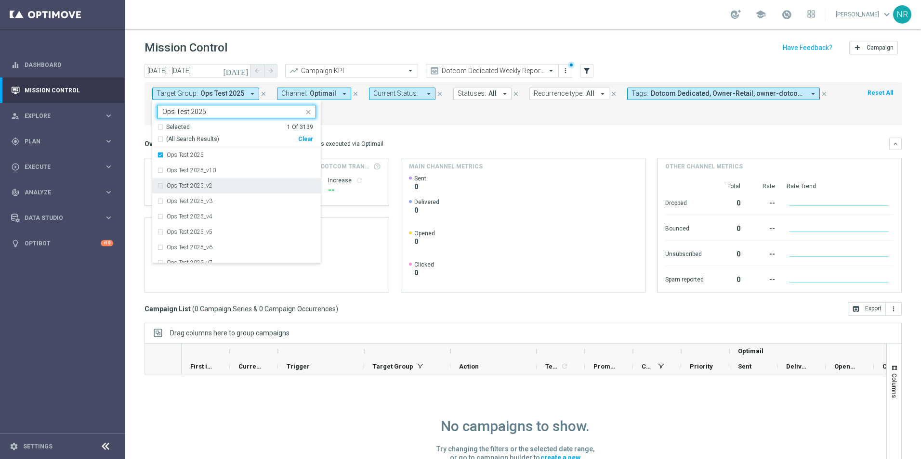
click at [226, 189] on div "Ops Test 2025_v2" at bounding box center [241, 186] width 149 height 6
type input "Ops Test 2025"
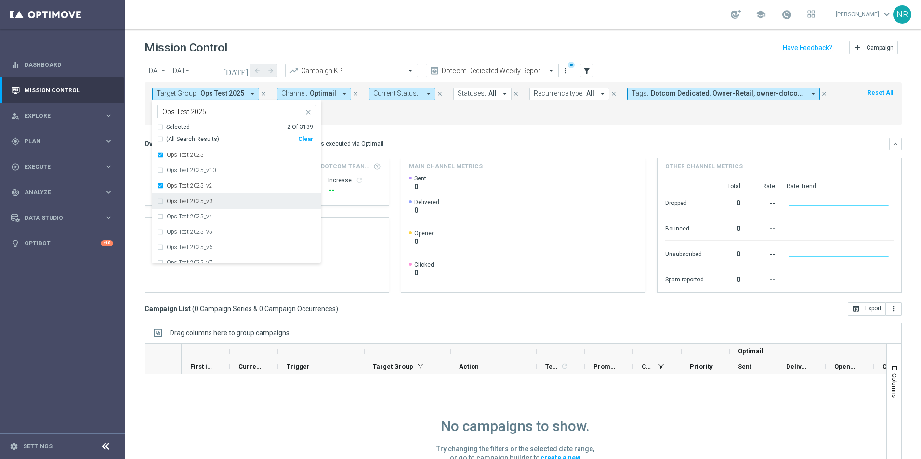
click at [214, 198] on div "Ops Test 2025_v3" at bounding box center [236, 201] width 159 height 15
click at [481, 153] on div "Overview: Optimail arrow_drop_down This overview shows data of campaigns execut…" at bounding box center [522, 215] width 757 height 155
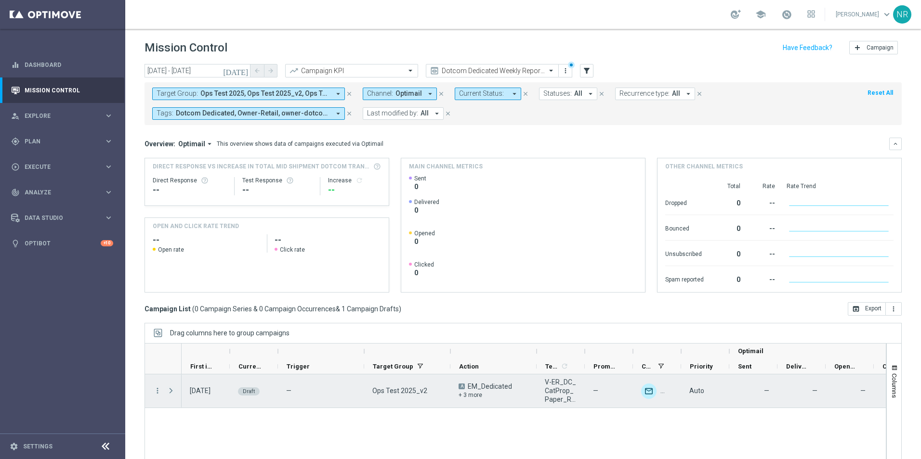
click at [171, 392] on span at bounding box center [171, 391] width 9 height 8
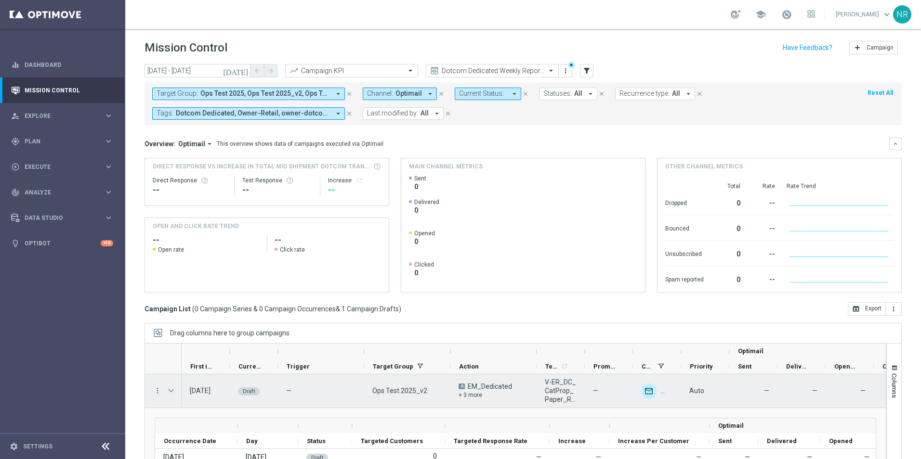
click at [168, 388] on span at bounding box center [171, 391] width 9 height 8
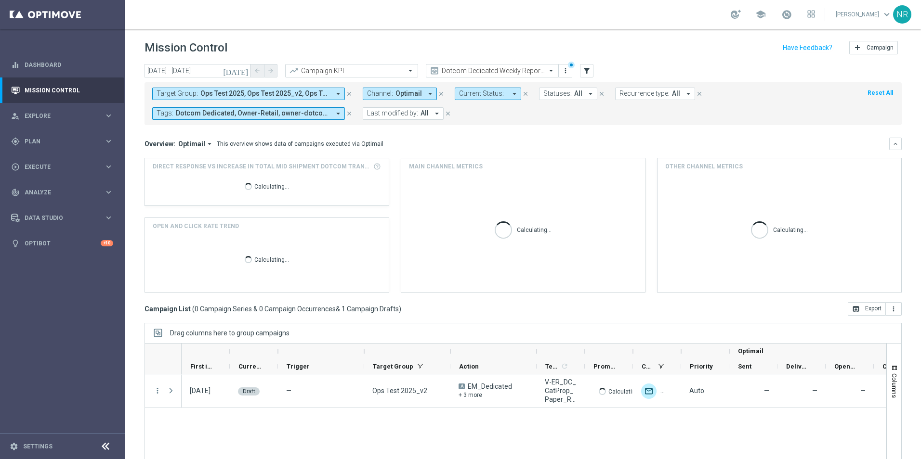
click at [349, 110] on button "close" at bounding box center [349, 113] width 9 height 11
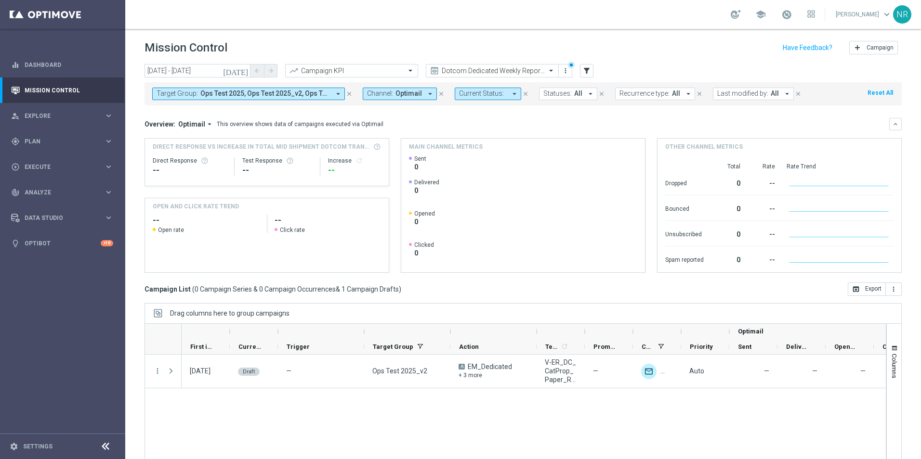
click at [438, 92] on icon "close" at bounding box center [441, 94] width 7 height 7
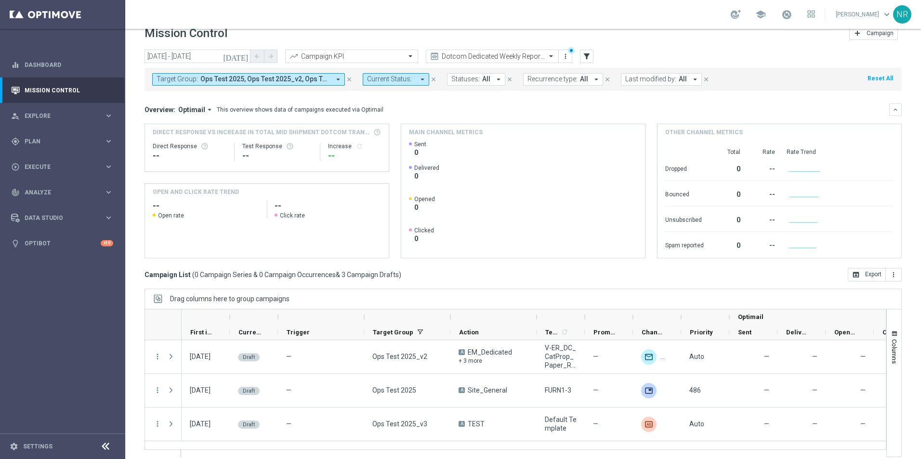
scroll to position [22, 0]
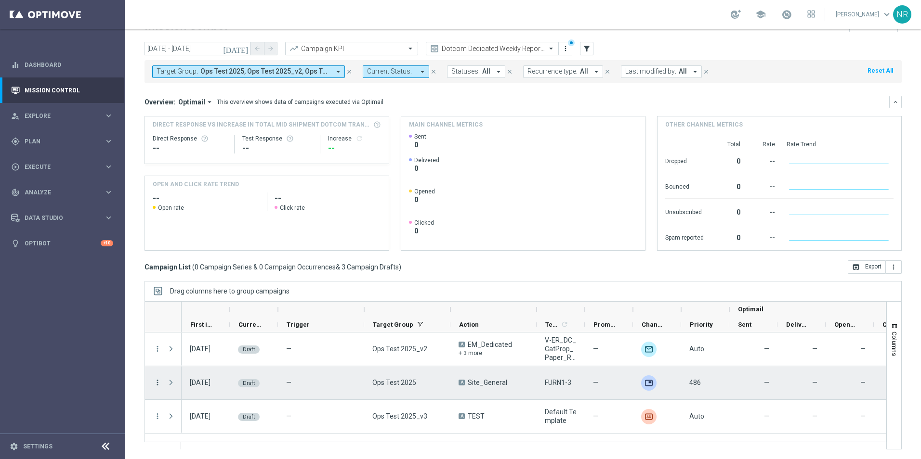
click at [158, 384] on icon "more_vert" at bounding box center [157, 383] width 9 height 9
click at [196, 392] on div "list Campaign Details" at bounding box center [216, 388] width 108 height 13
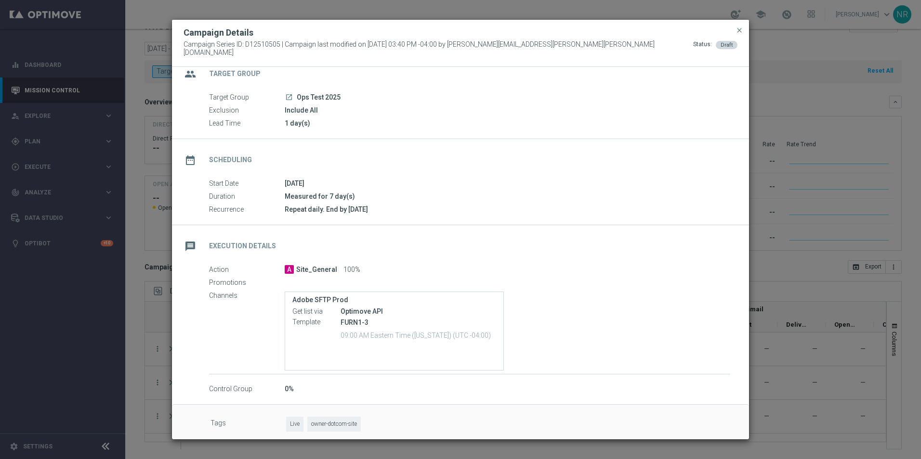
scroll to position [20, 0]
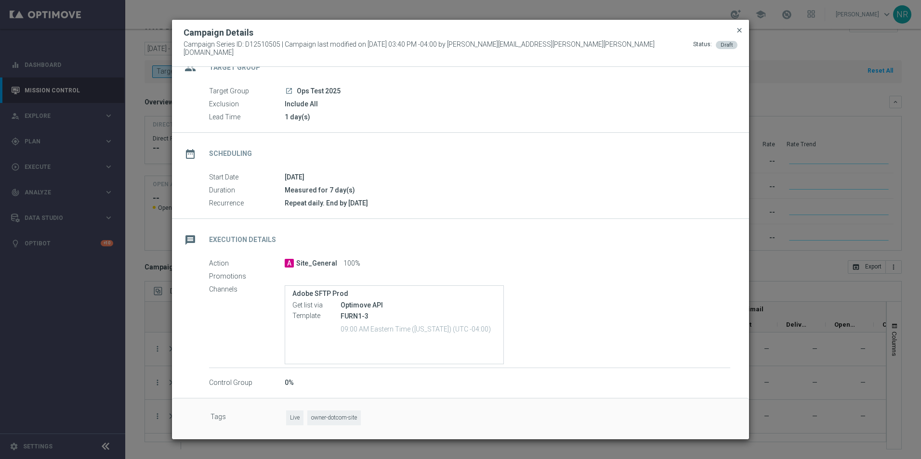
click at [738, 34] on span "close" at bounding box center [739, 30] width 8 height 8
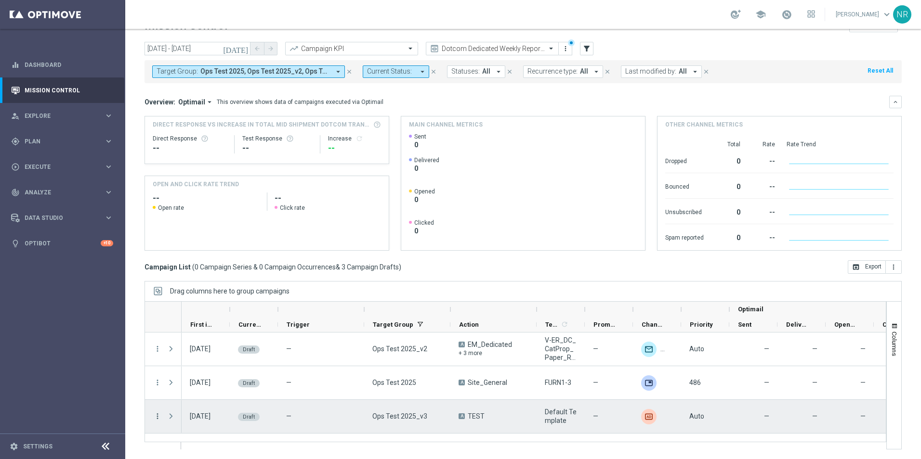
click at [159, 414] on icon "more_vert" at bounding box center [157, 416] width 9 height 9
click at [194, 358] on span "Campaign Details" at bounding box center [200, 356] width 49 height 7
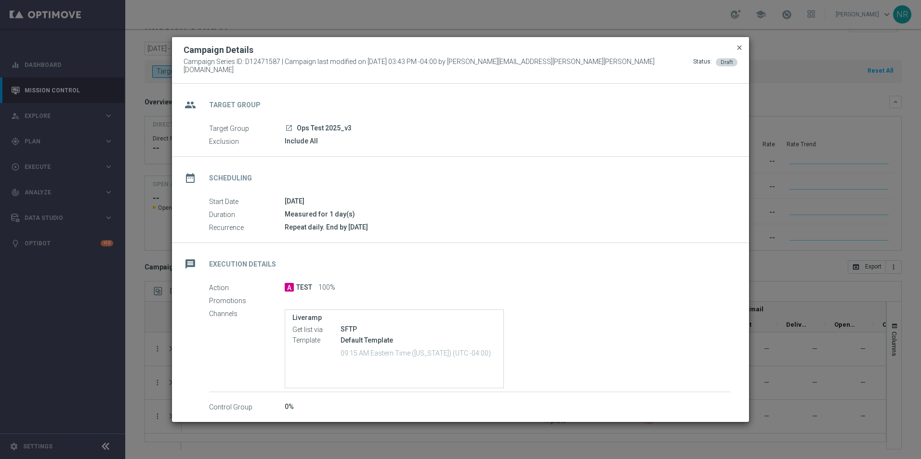
click at [742, 49] on span "close" at bounding box center [739, 48] width 8 height 8
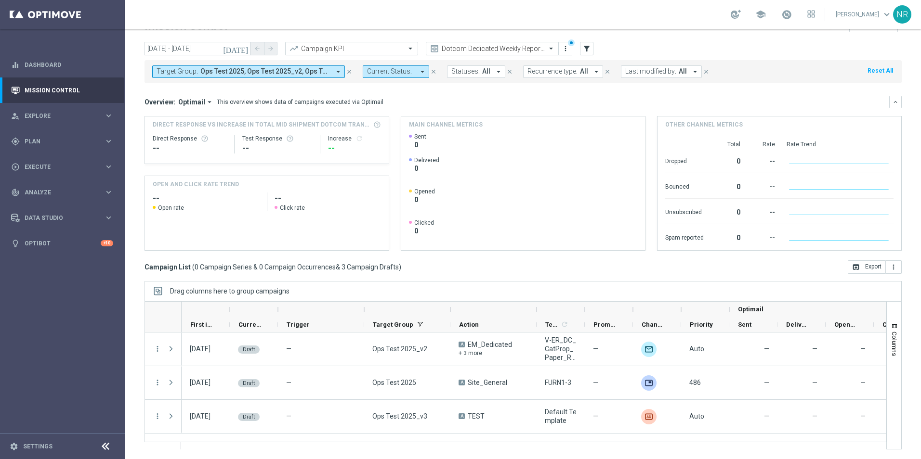
click at [154, 252] on mini-dashboard "Overview: Optimail arrow_drop_down This overview shows data of campaigns execut…" at bounding box center [522, 171] width 757 height 177
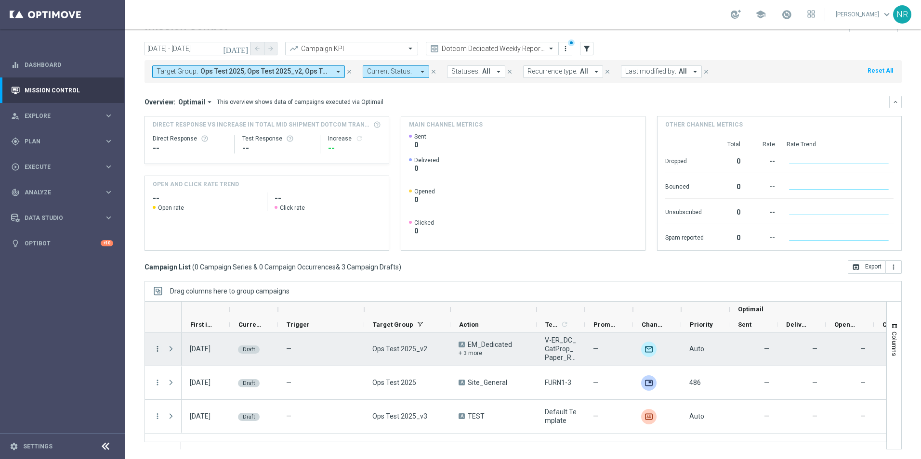
click at [158, 347] on icon "more_vert" at bounding box center [157, 349] width 9 height 9
click at [193, 353] on span "Campaign Details" at bounding box center [200, 355] width 49 height 7
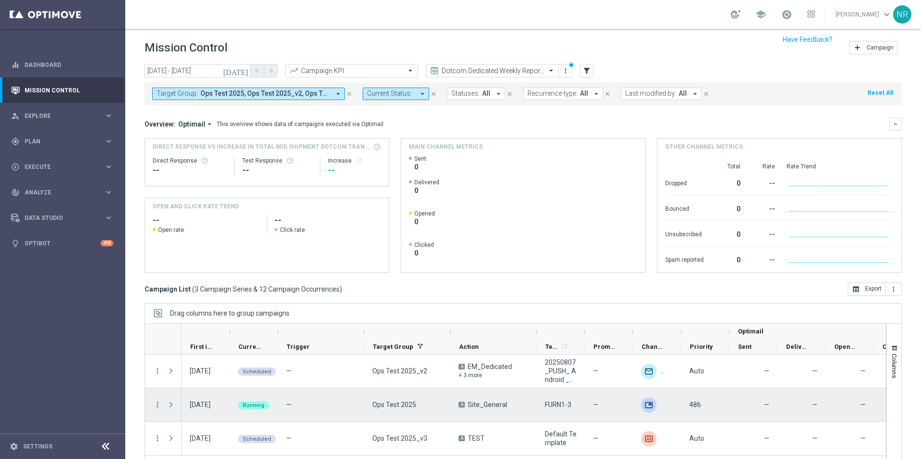
scroll to position [22, 0]
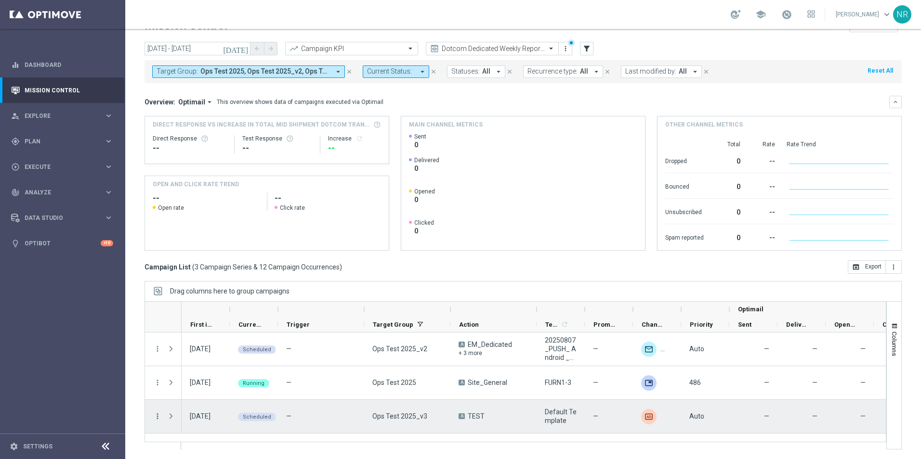
click at [157, 415] on icon "more_vert" at bounding box center [157, 416] width 9 height 9
click at [204, 319] on span "Campaign Details" at bounding box center [200, 316] width 49 height 7
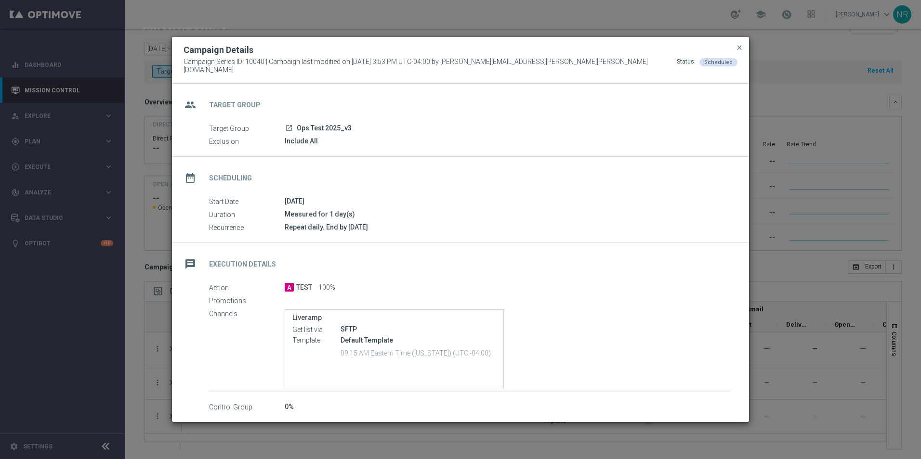
click at [743, 52] on button "close" at bounding box center [739, 48] width 10 height 12
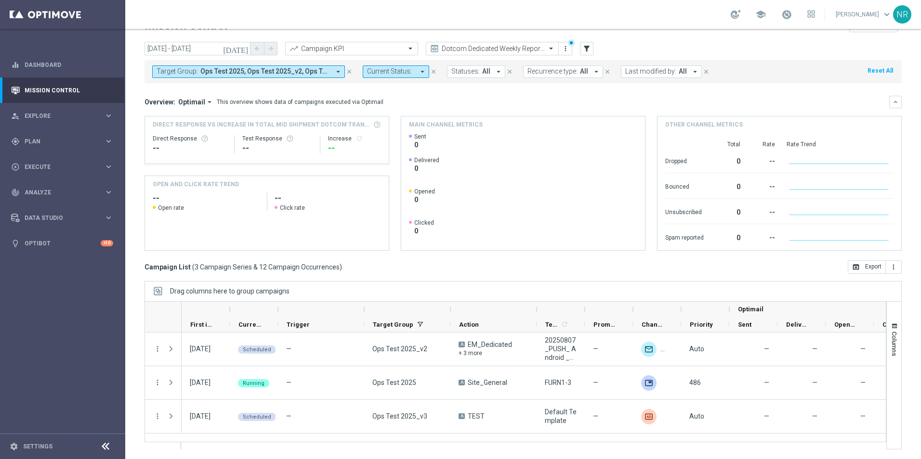
click at [852, 114] on div "Overview: Optimail arrow_drop_down This overview shows data of campaigns execut…" at bounding box center [522, 173] width 757 height 155
